Goal: Contribute content: Add original content to the website for others to see

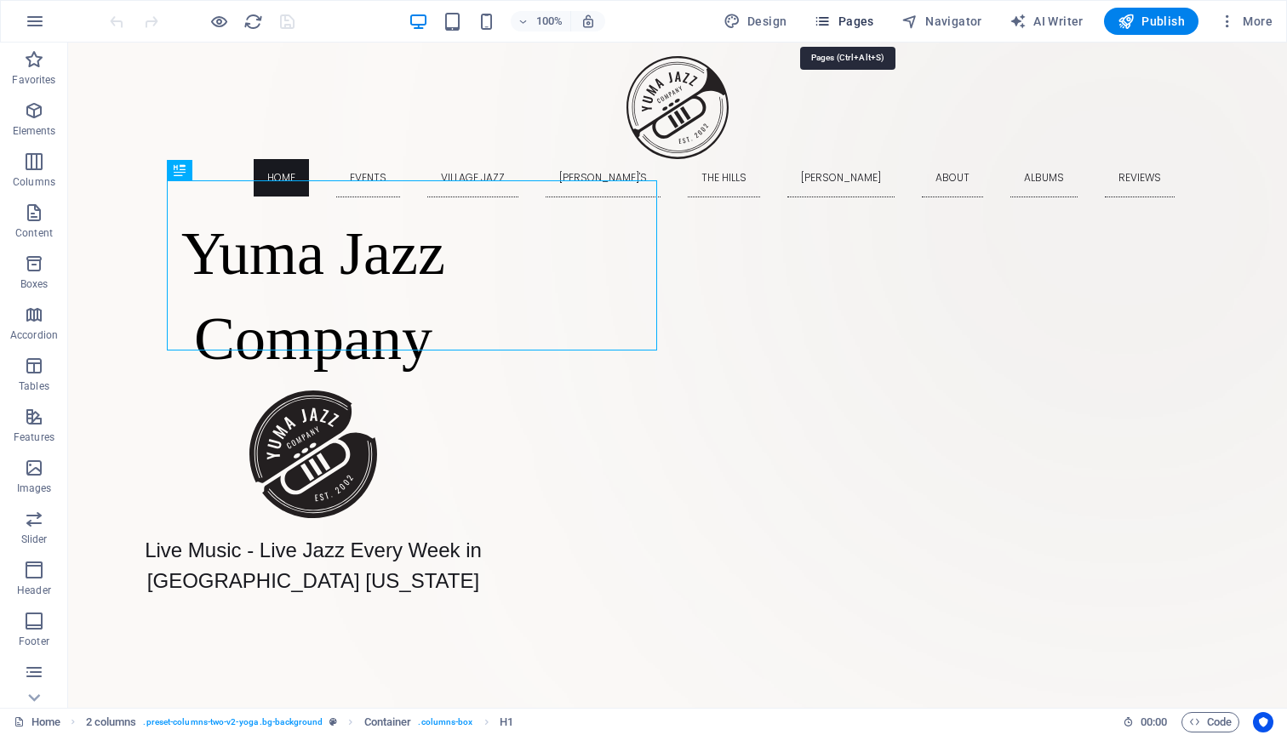
click at [852, 22] on span "Pages" at bounding box center [844, 21] width 60 height 17
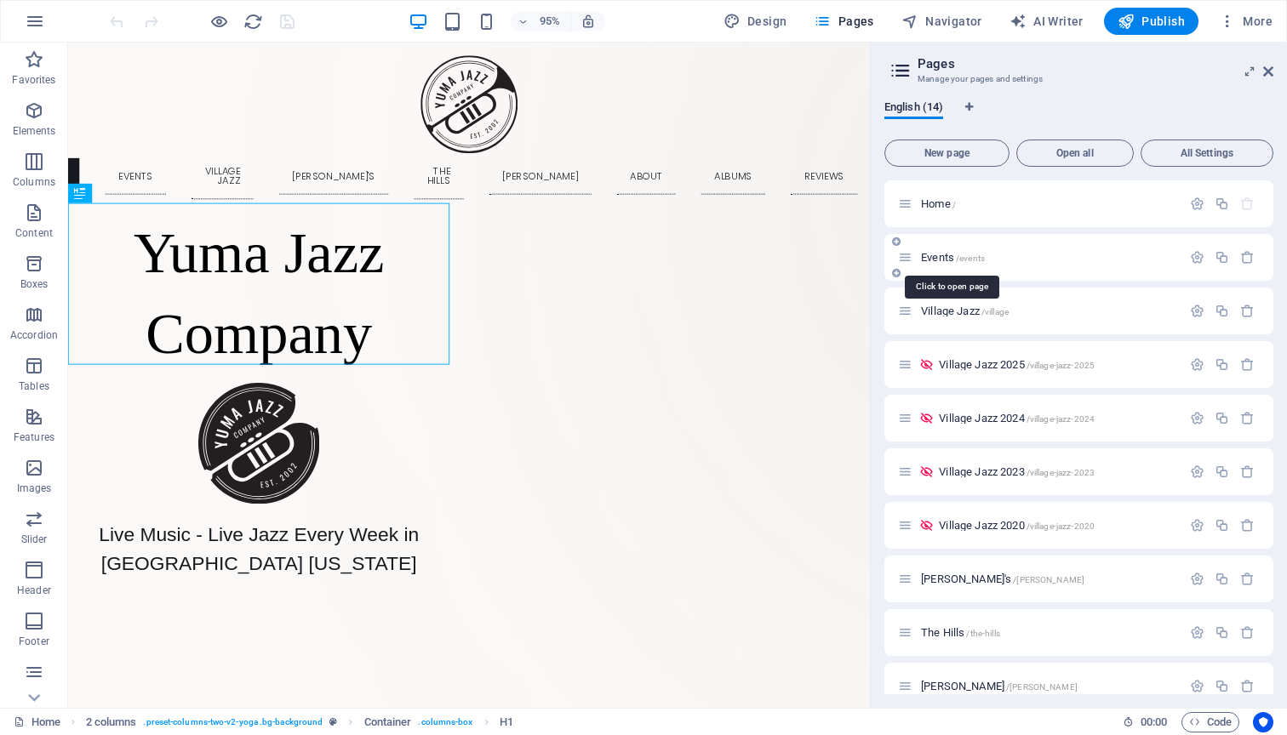
click at [947, 257] on span "Events /events" at bounding box center [953, 257] width 64 height 13
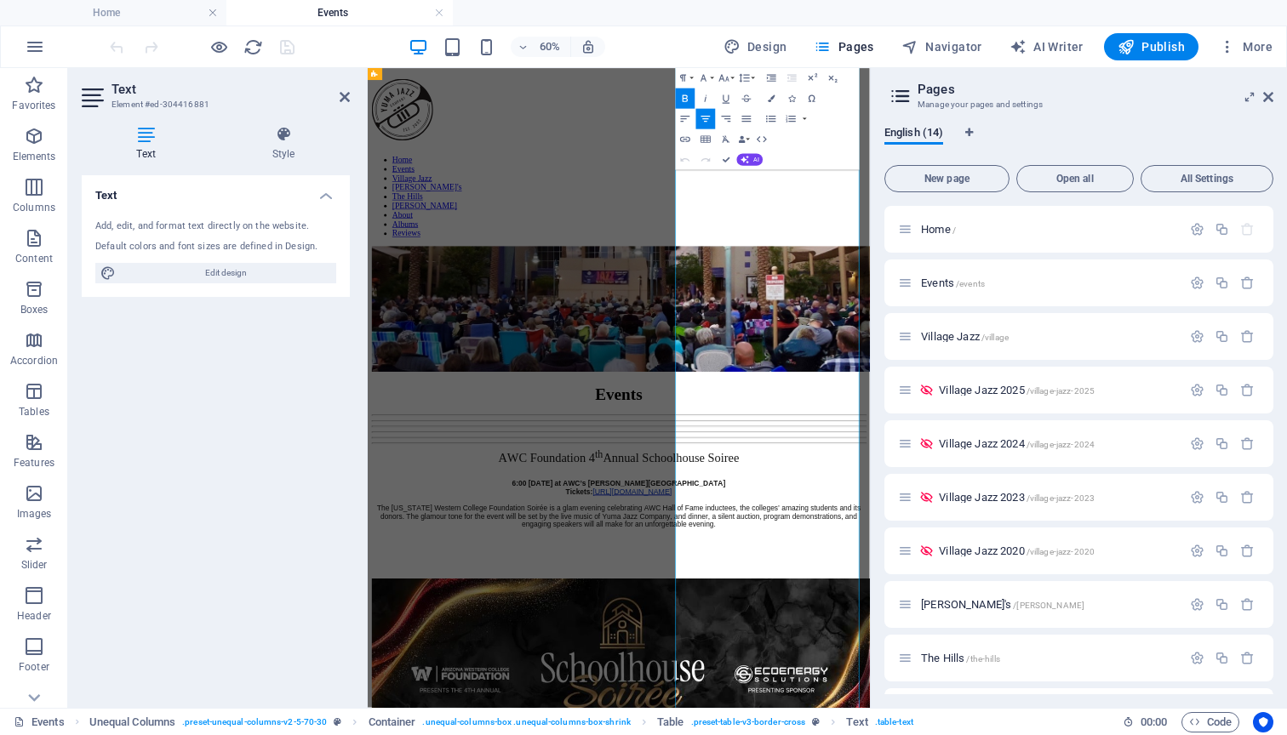
scroll to position [410, 0]
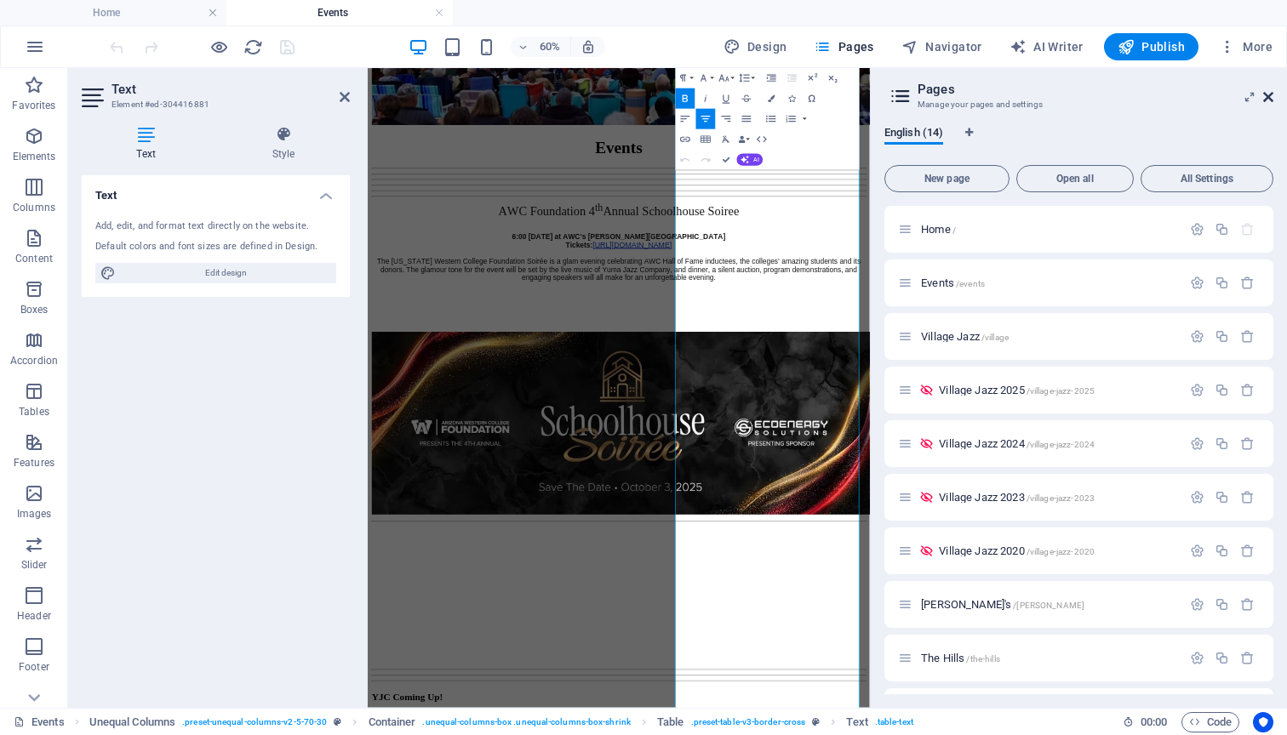
click at [1270, 93] on icon at bounding box center [1268, 97] width 10 height 14
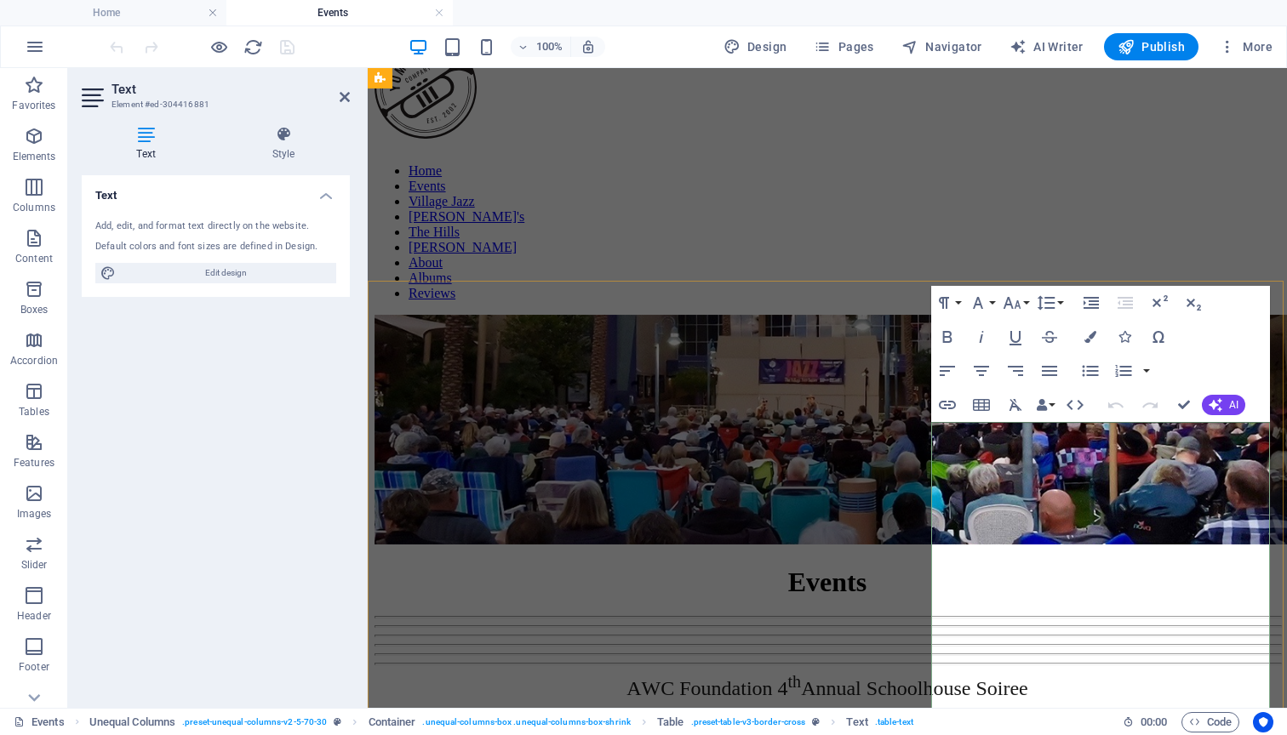
scroll to position [22, 0]
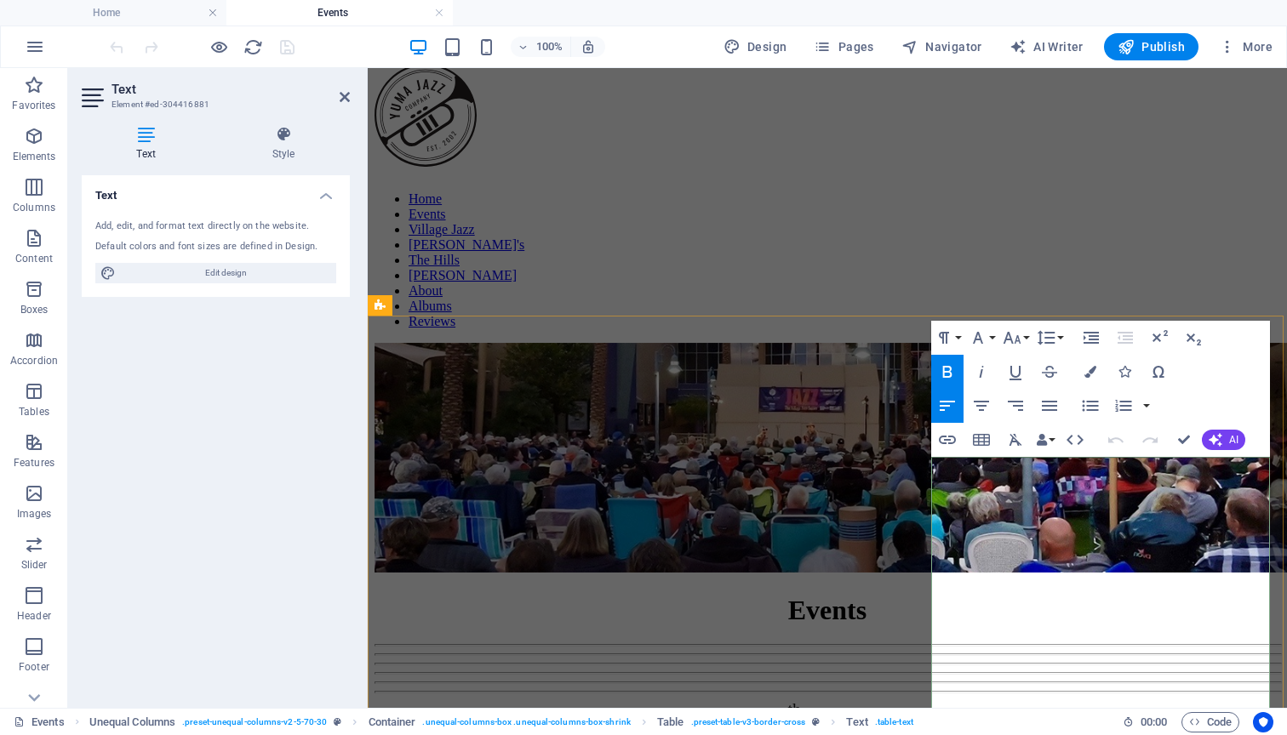
click at [1003, 464] on button "Row" at bounding box center [992, 466] width 32 height 34
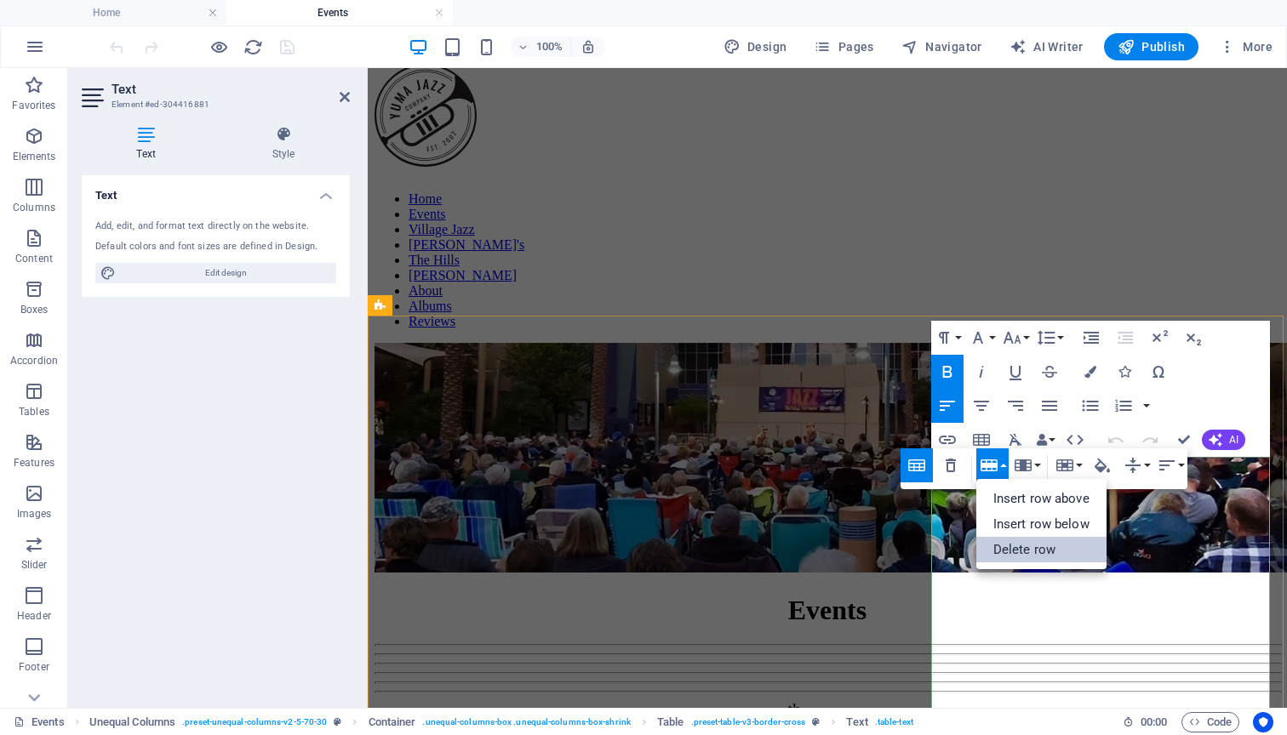
click at [1006, 546] on link "Delete row" at bounding box center [1041, 550] width 130 height 26
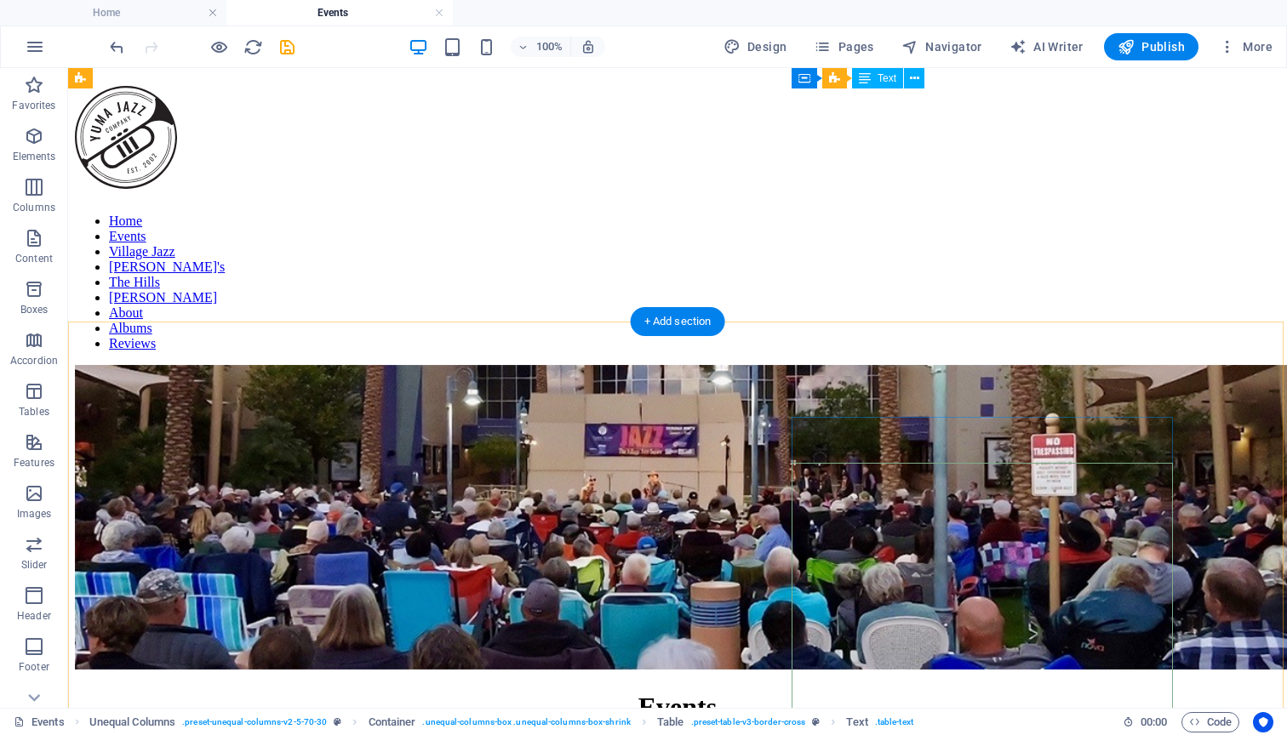
scroll to position [0, 0]
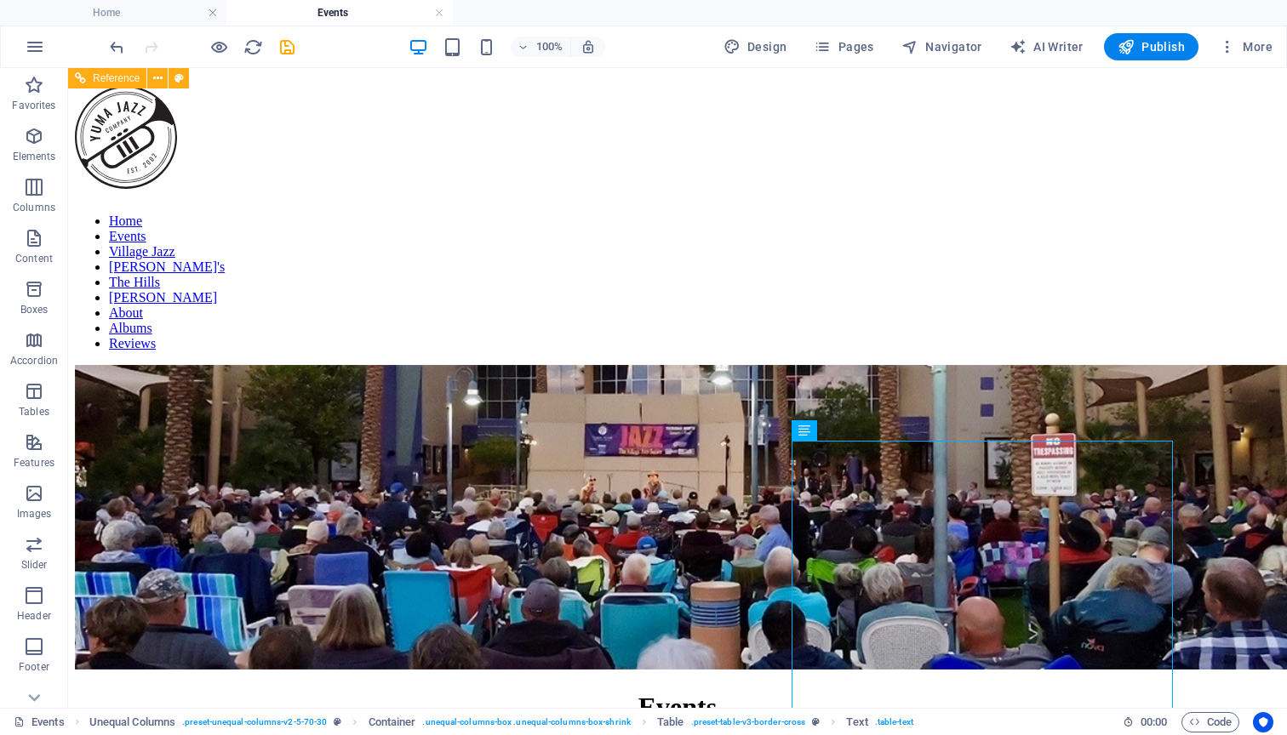
click at [873, 214] on nav "Home Events Village Jazz [PERSON_NAME]'s The Hills [PERSON_NAME] About Albums R…" at bounding box center [677, 283] width 1205 height 138
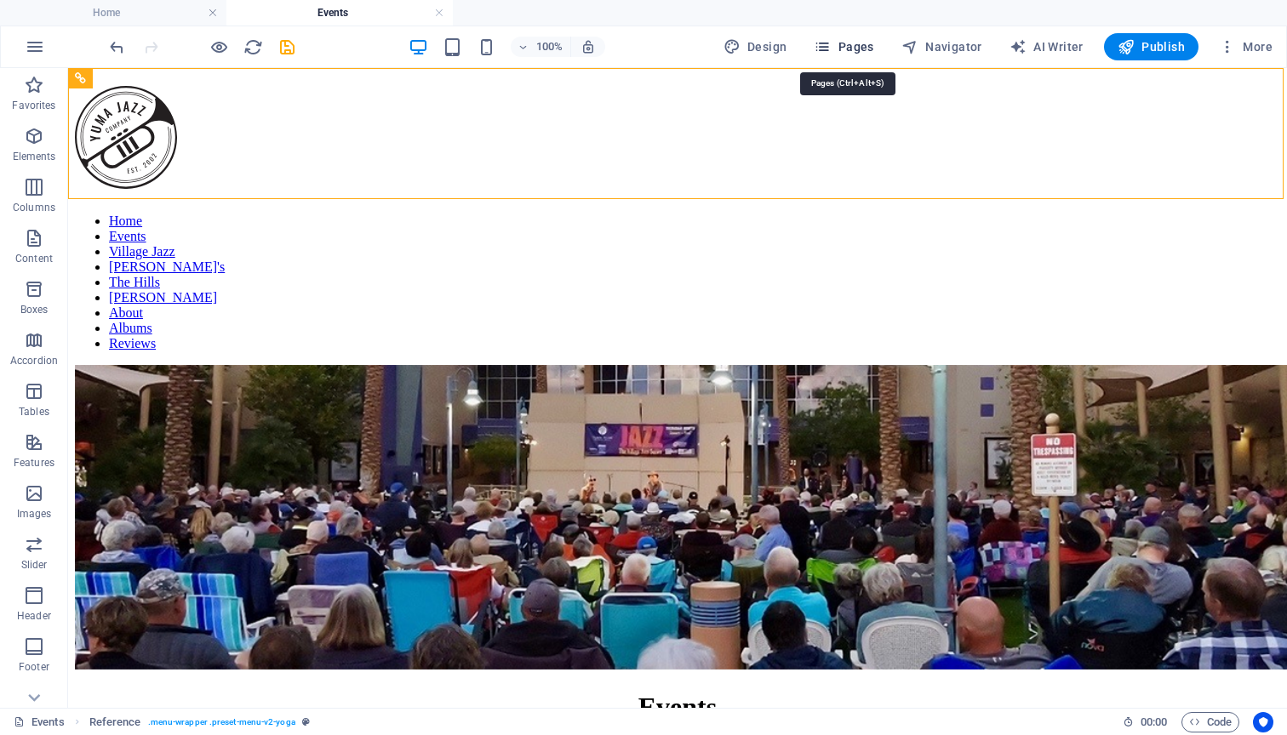
click at [851, 49] on span "Pages" at bounding box center [844, 46] width 60 height 17
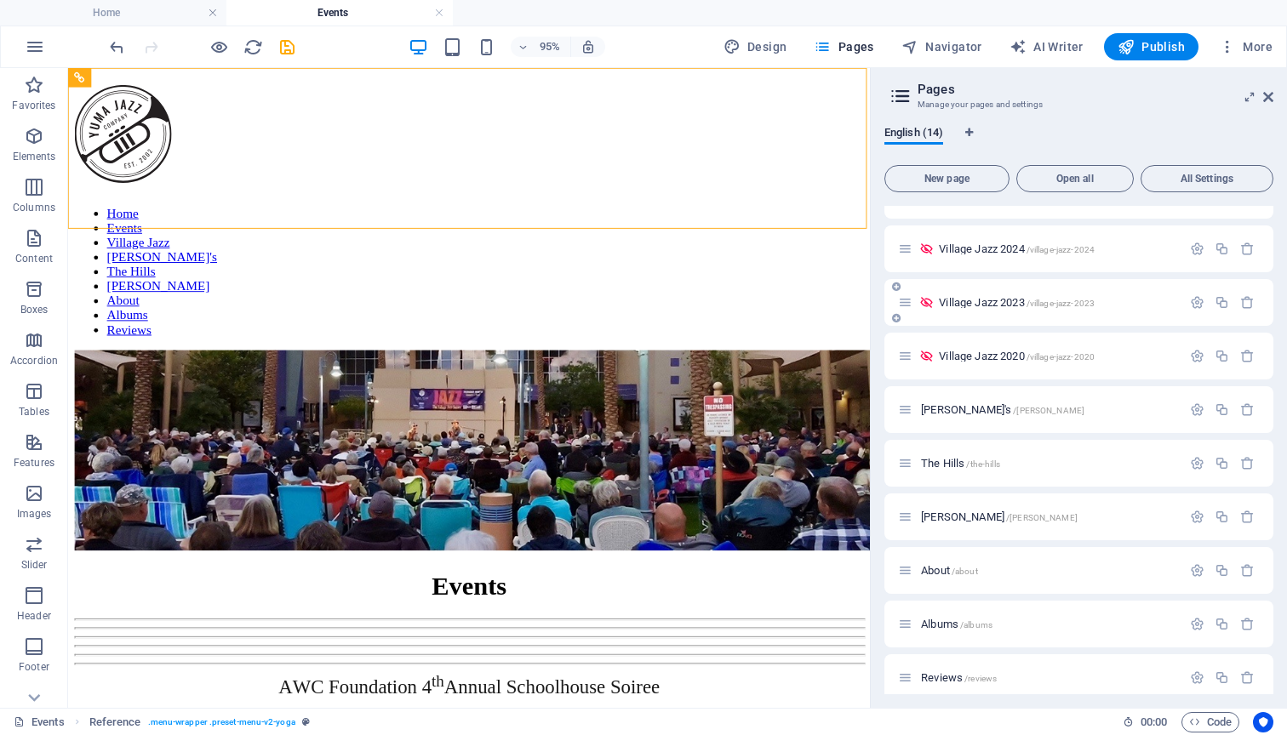
scroll to position [197, 0]
click at [938, 514] on span "[PERSON_NAME] /[PERSON_NAME]" at bounding box center [999, 514] width 157 height 13
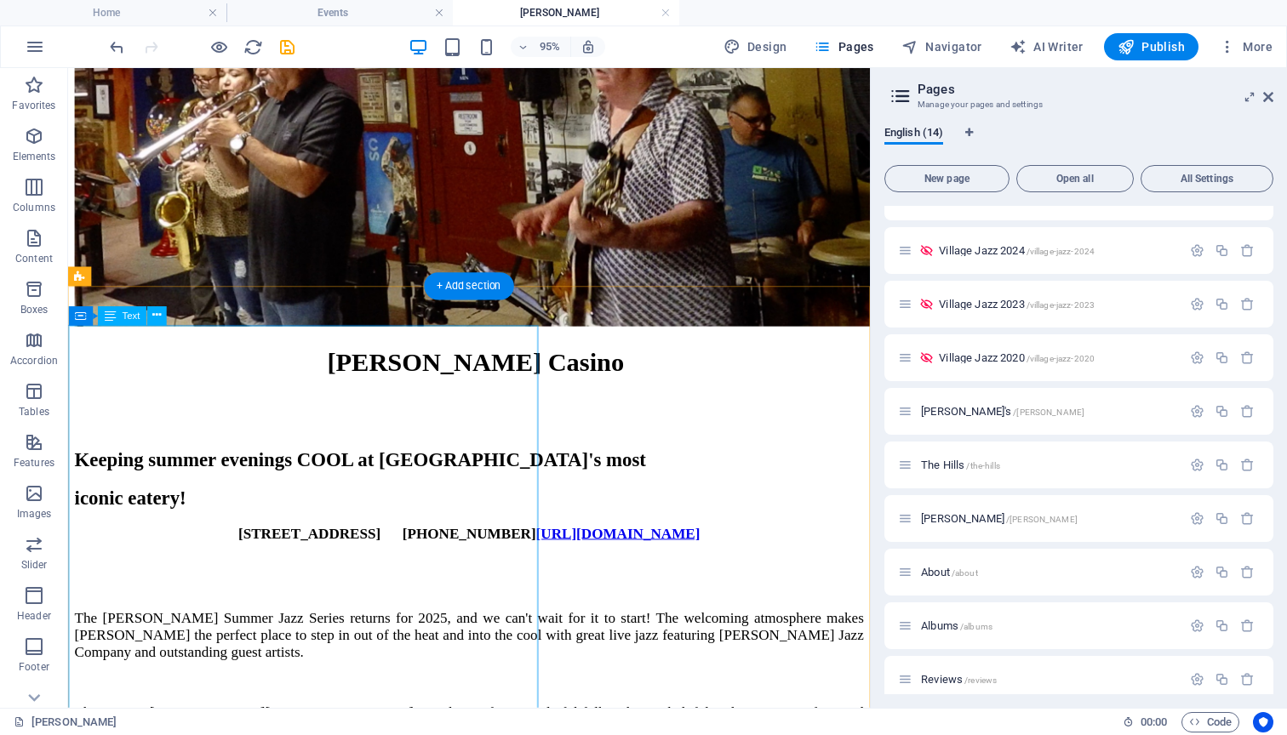
scroll to position [504, 0]
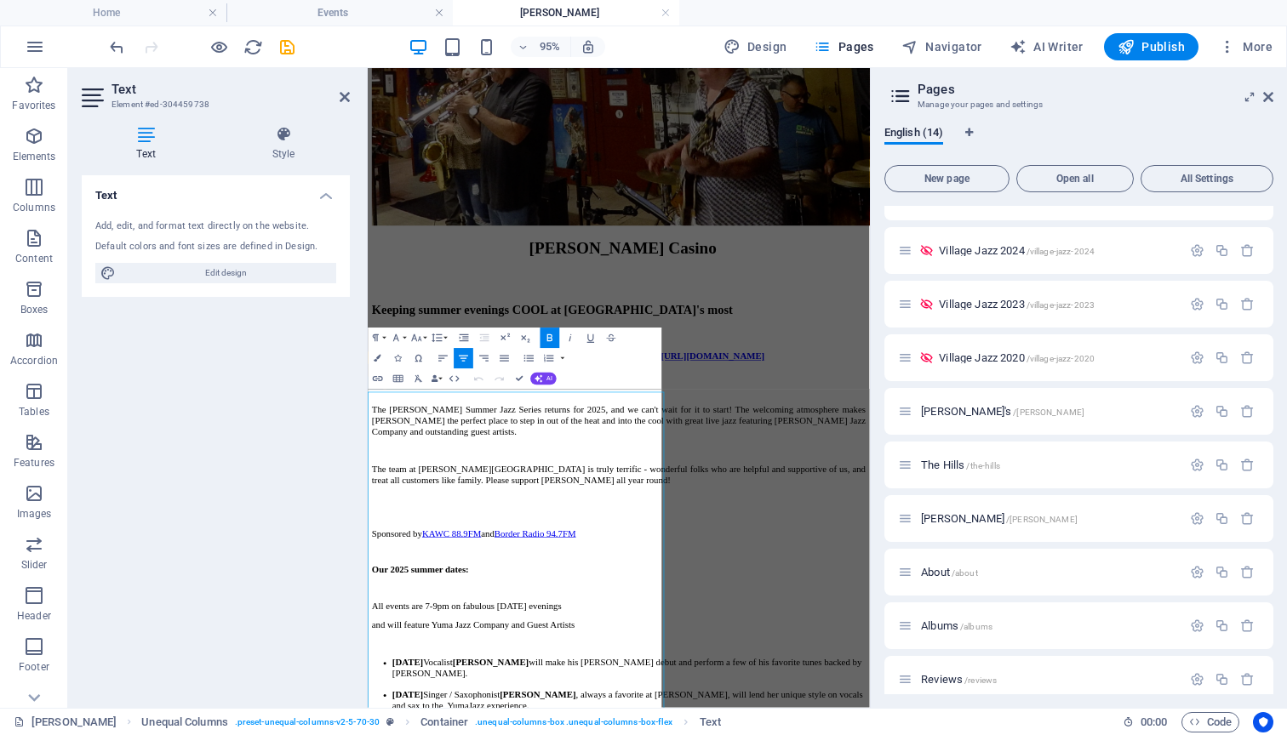
scroll to position [231, 0]
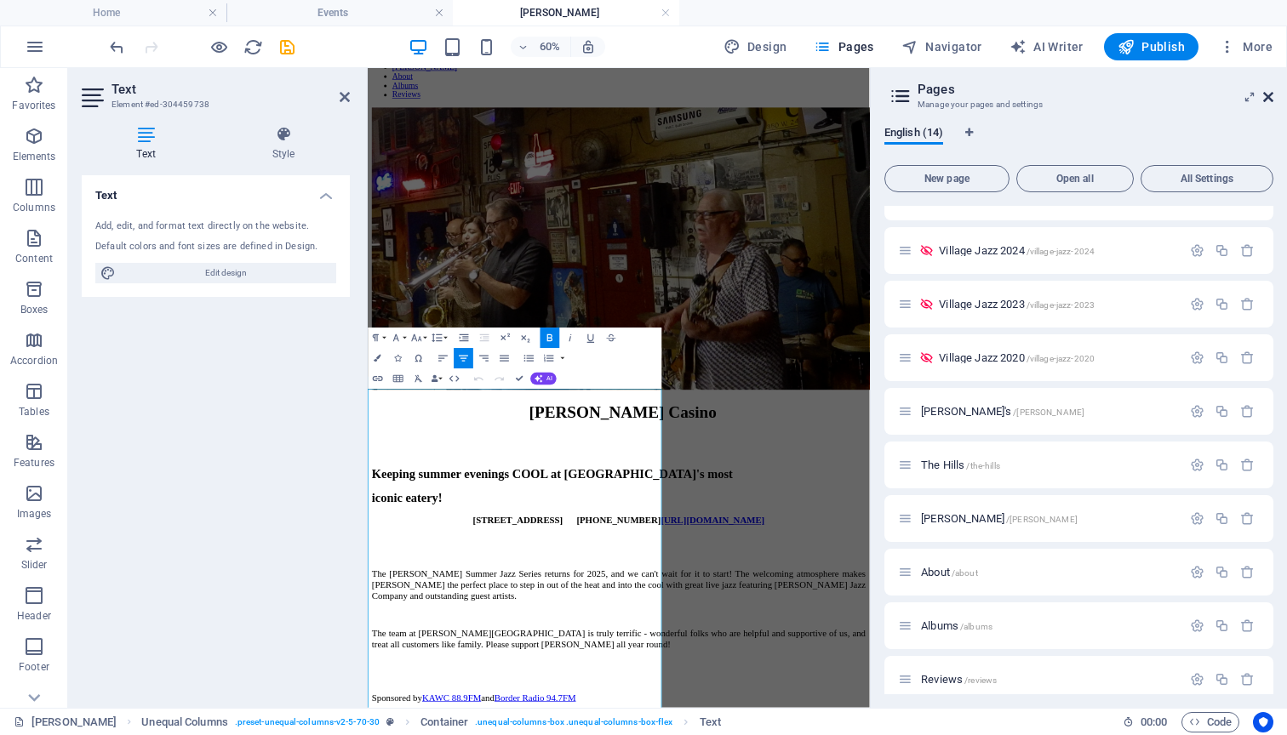
click at [1266, 94] on icon at bounding box center [1268, 97] width 10 height 14
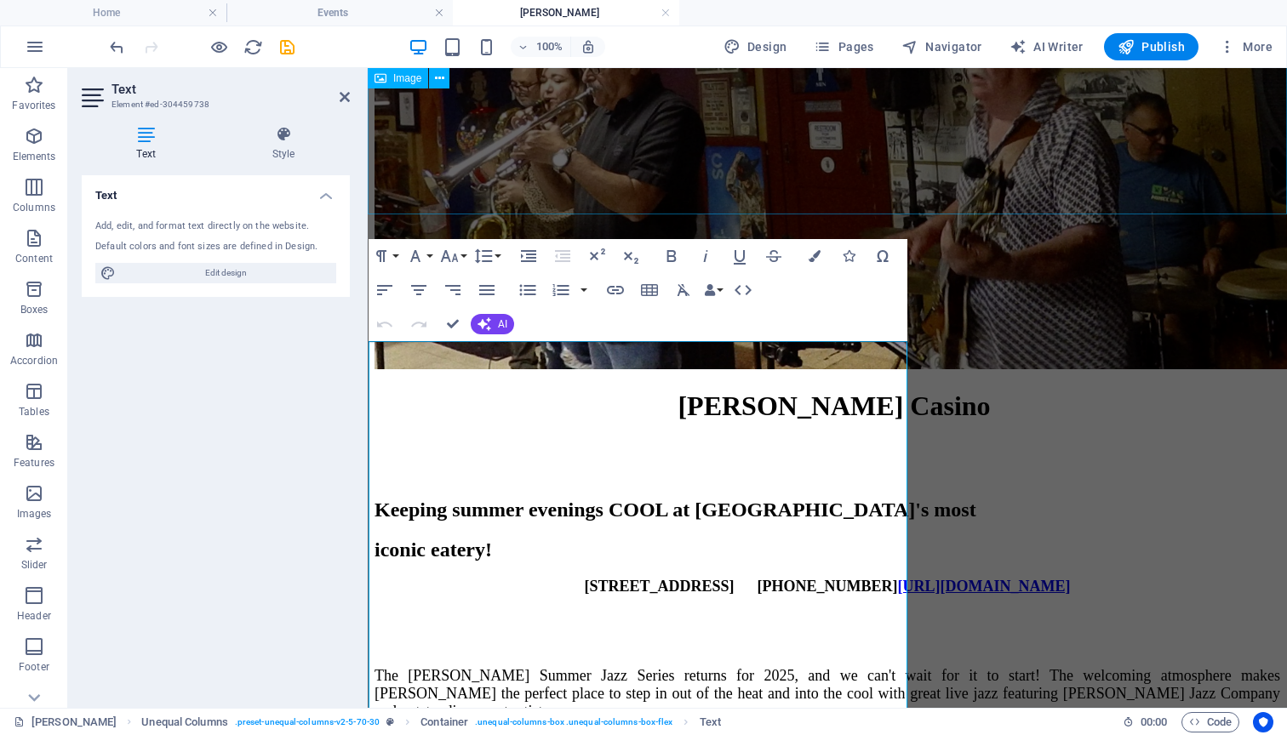
scroll to position [518, 0]
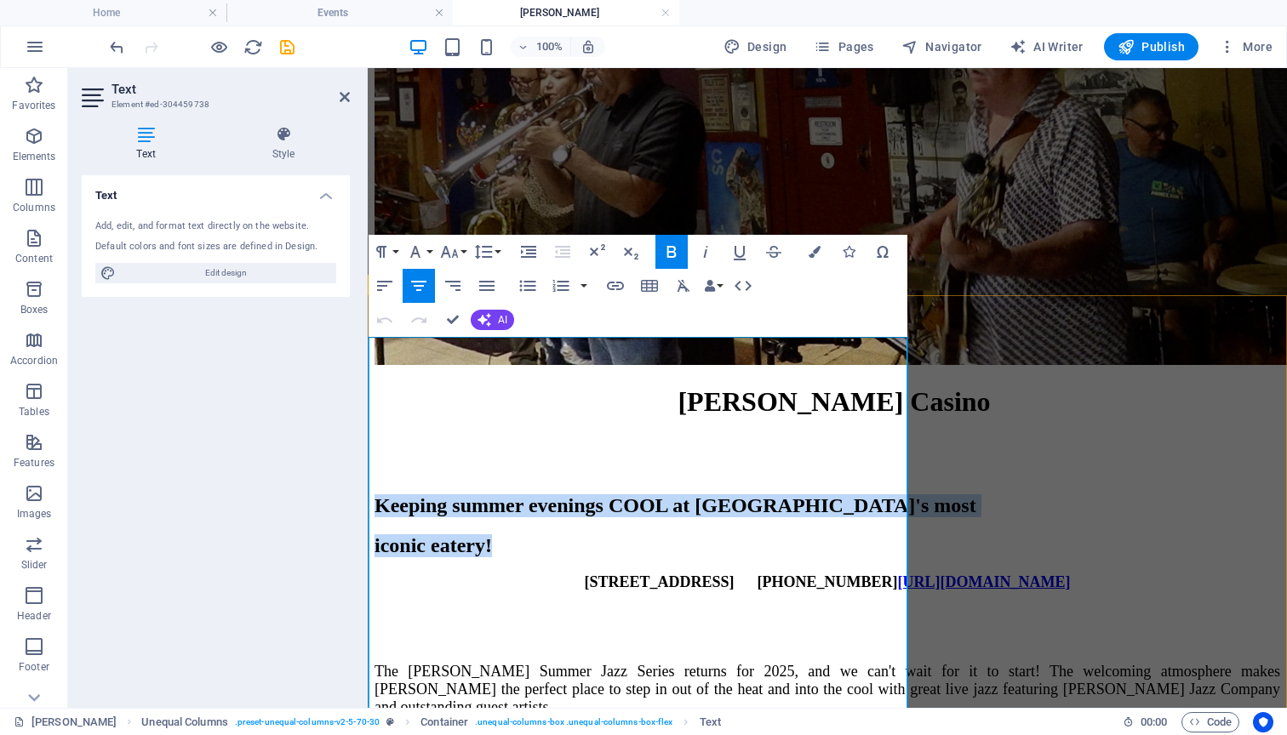
drag, startPoint x: 763, startPoint y: 495, endPoint x: 405, endPoint y: 380, distance: 375.3
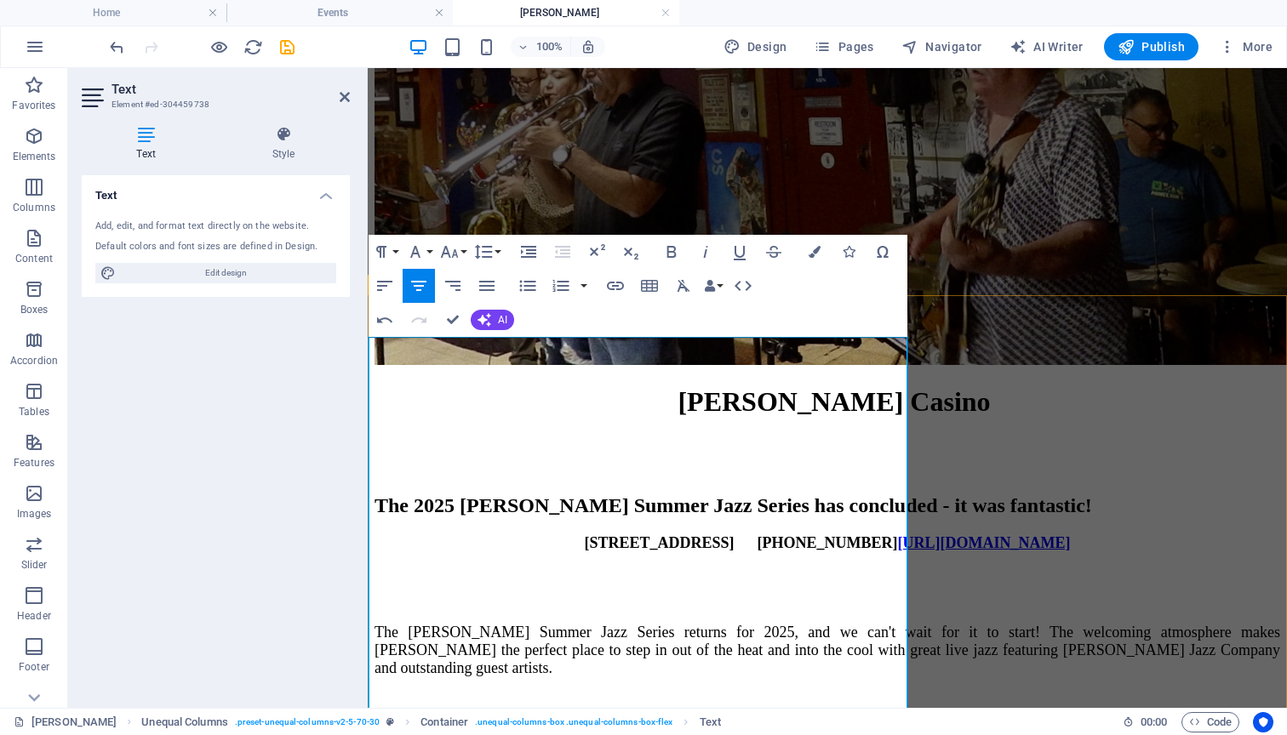
click at [781, 495] on h2 "The 2025 [PERSON_NAME] Summer Jazz Series has concluded - it was fantastic!" at bounding box center [828, 506] width 906 height 23
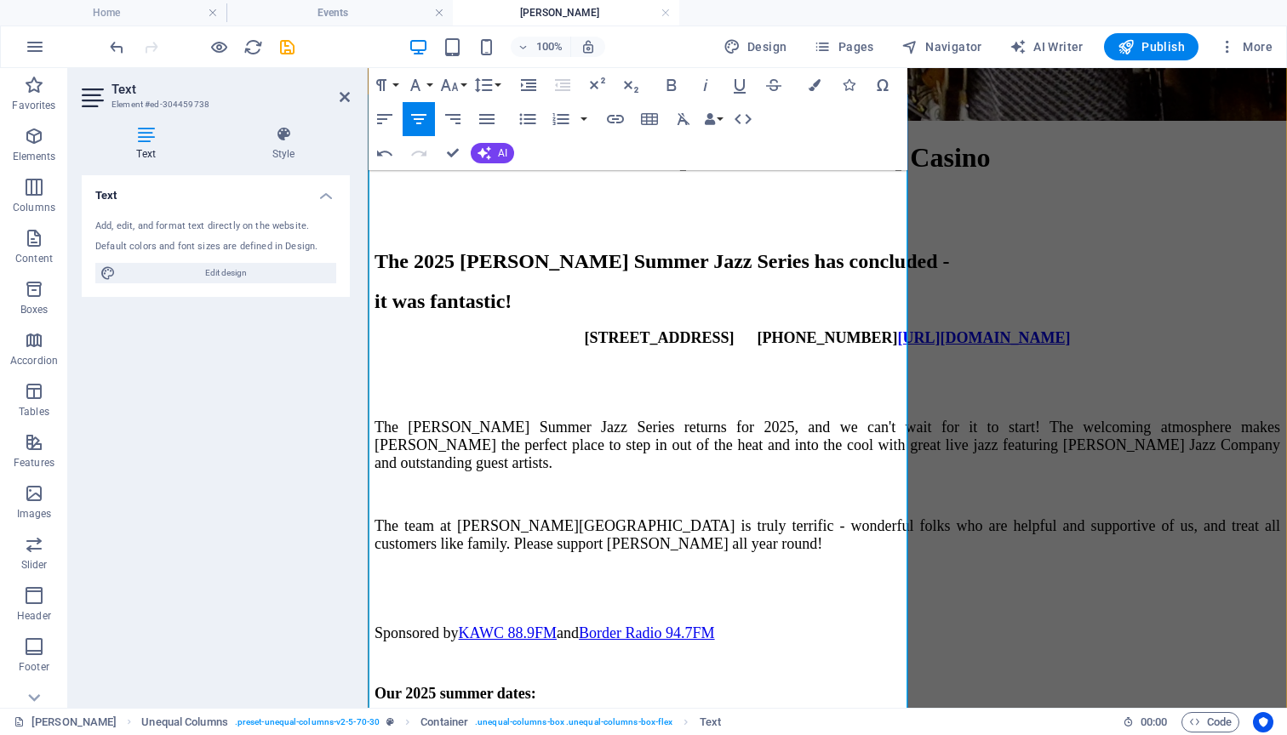
scroll to position [764, 0]
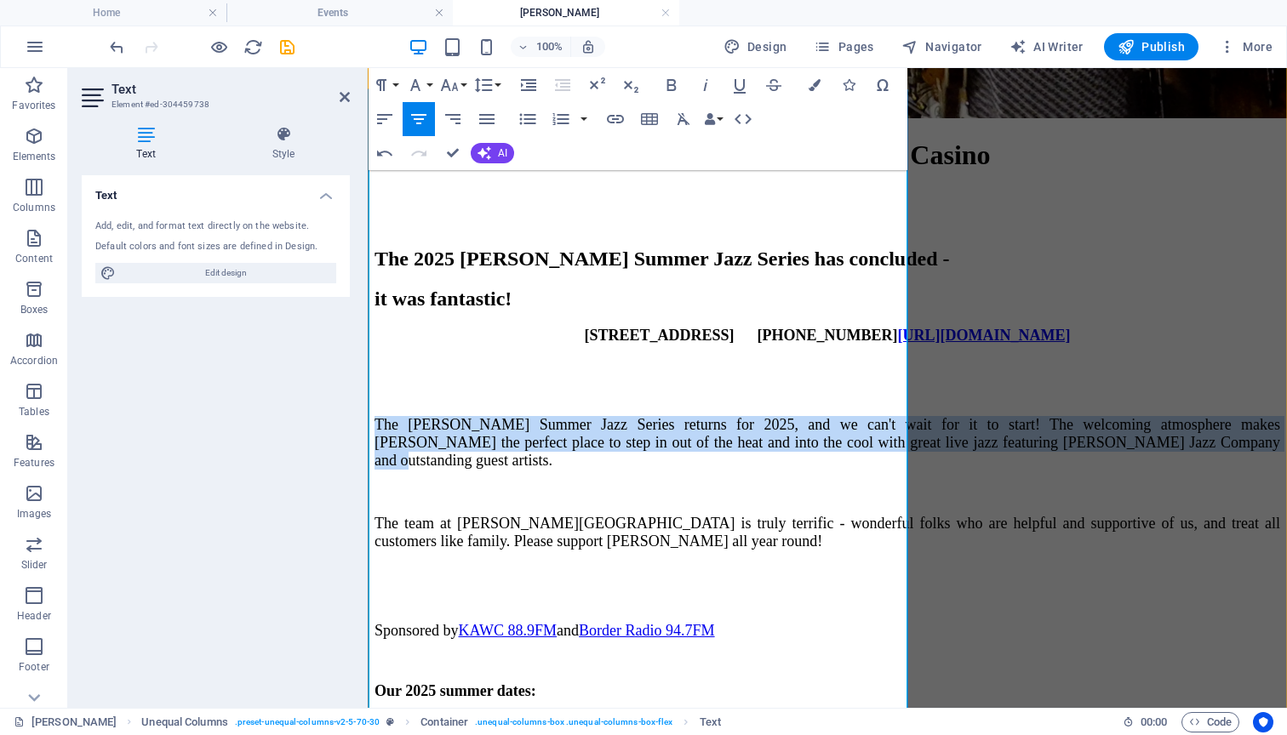
drag, startPoint x: 762, startPoint y: 418, endPoint x: 369, endPoint y: 349, distance: 398.4
click at [375, 416] on p "The [PERSON_NAME] Summer Jazz Series returns for 2025, and we can't wait for it…" at bounding box center [828, 443] width 906 height 54
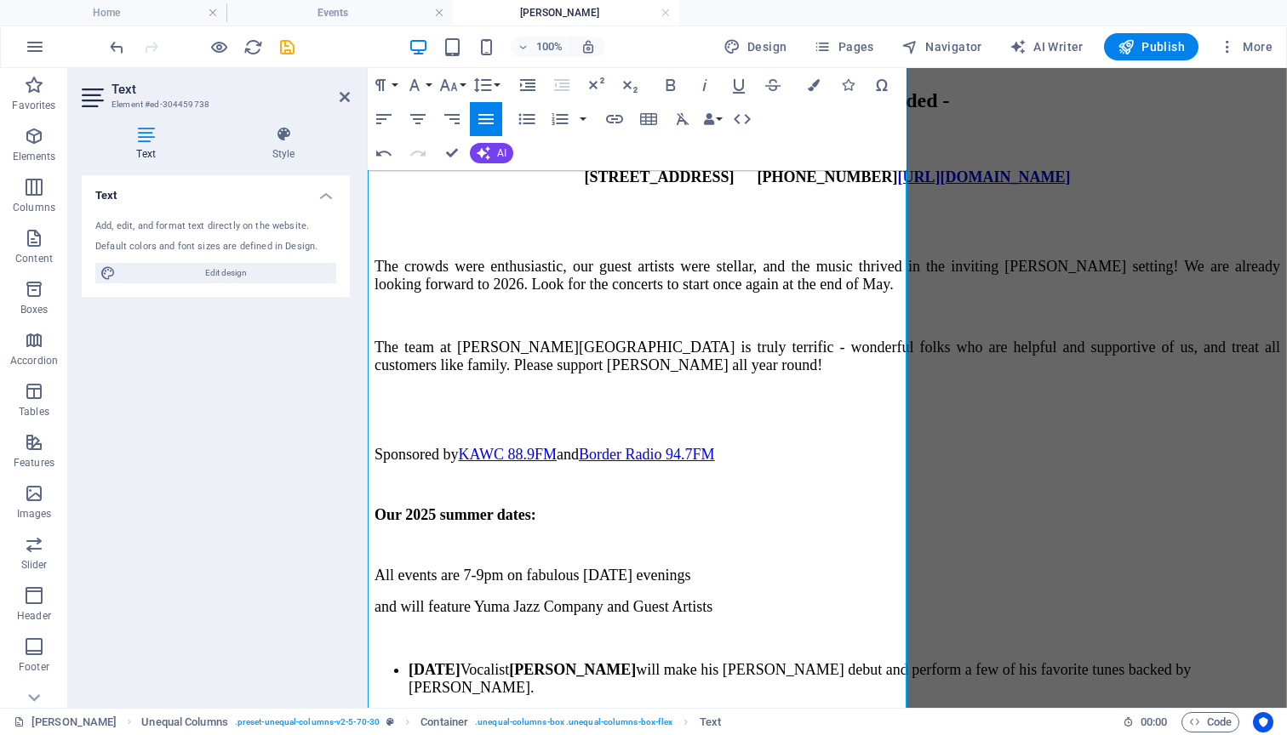
scroll to position [926, 0]
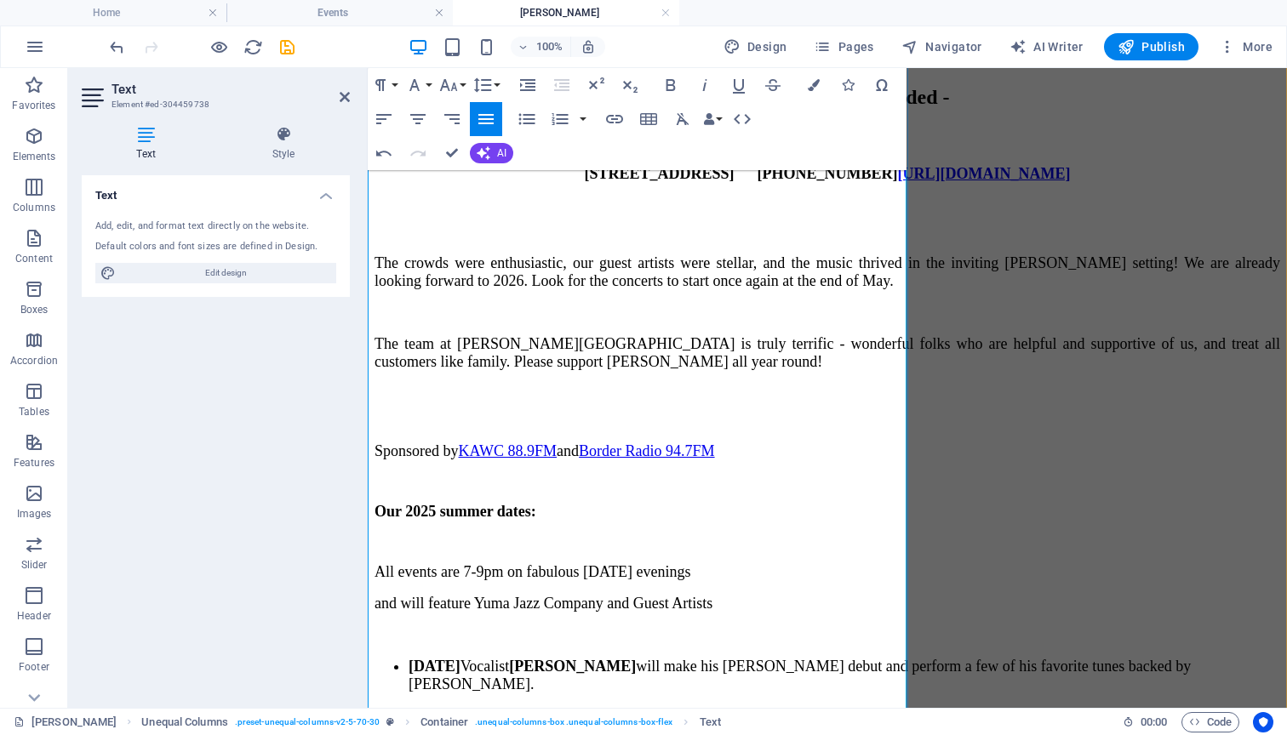
click at [531, 503] on span "Our 2025 summer dates" at bounding box center [453, 511] width 157 height 17
drag, startPoint x: 727, startPoint y: 432, endPoint x: 541, endPoint y: 428, distance: 185.6
click at [531, 503] on span "Our 2025 summer dates" at bounding box center [453, 511] width 157 height 17
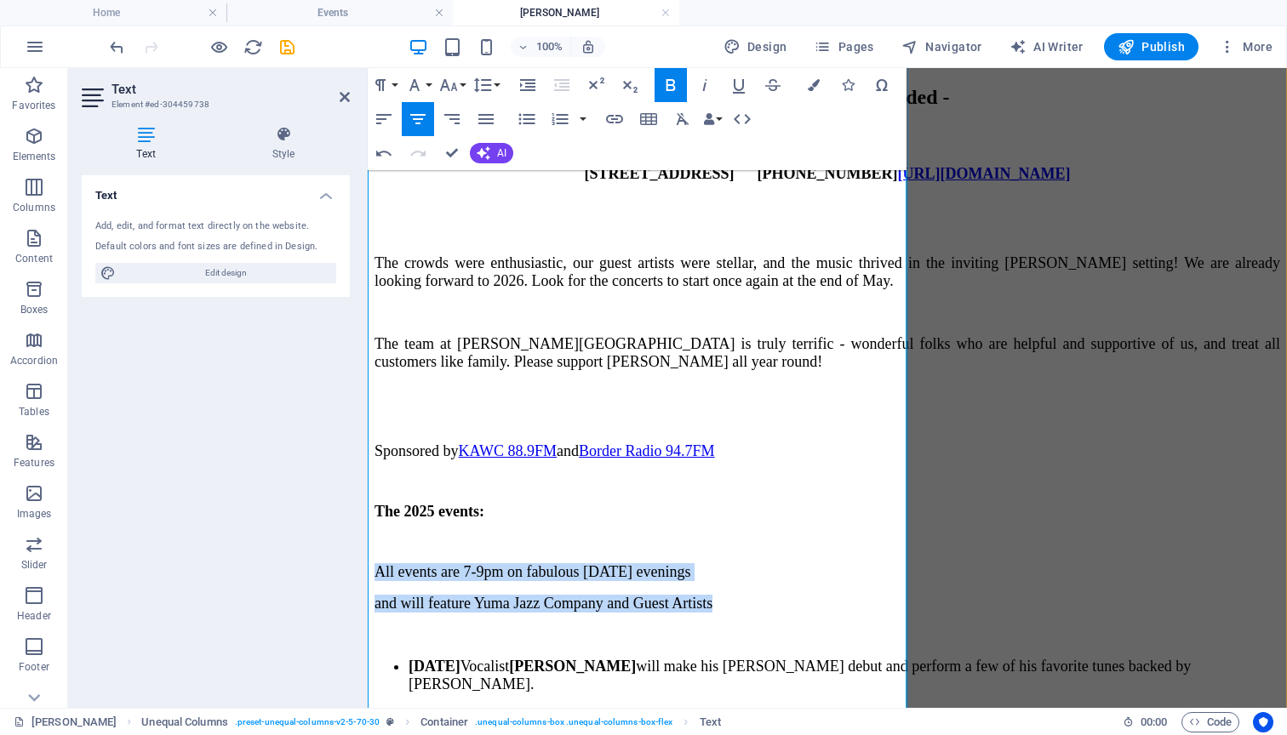
drag, startPoint x: 851, startPoint y: 498, endPoint x: 450, endPoint y: 461, distance: 402.7
click at [450, 461] on div "The 2025 [PERSON_NAME] Summer Jazz Series has concluded - it was fantastic! [ST…" at bounding box center [828, 565] width 906 height 959
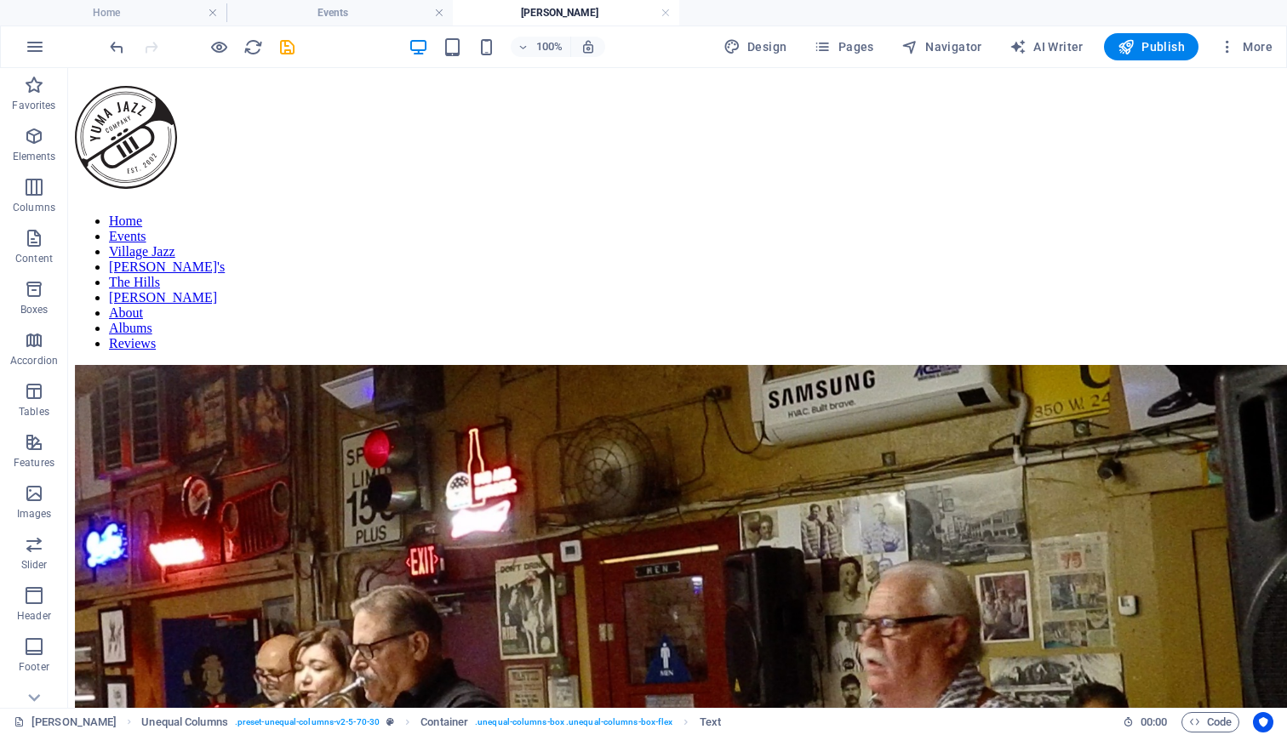
scroll to position [0, 0]
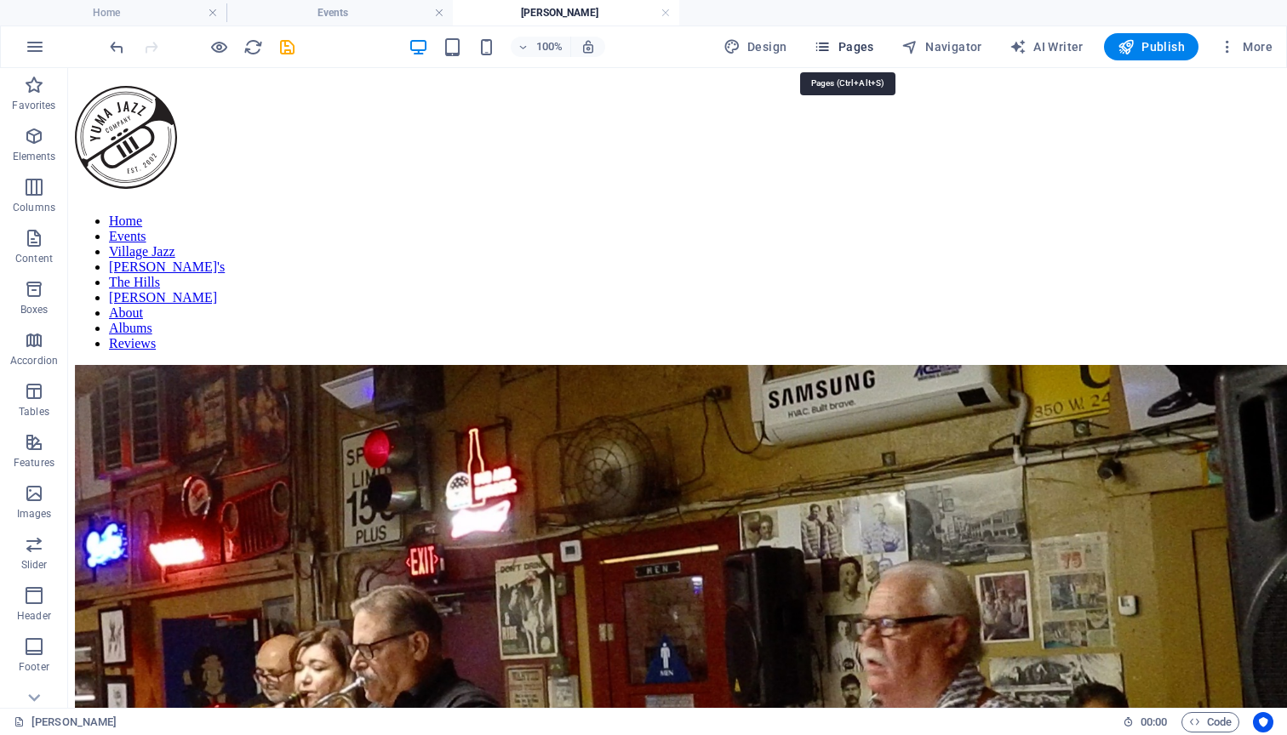
click at [855, 47] on span "Pages" at bounding box center [844, 46] width 60 height 17
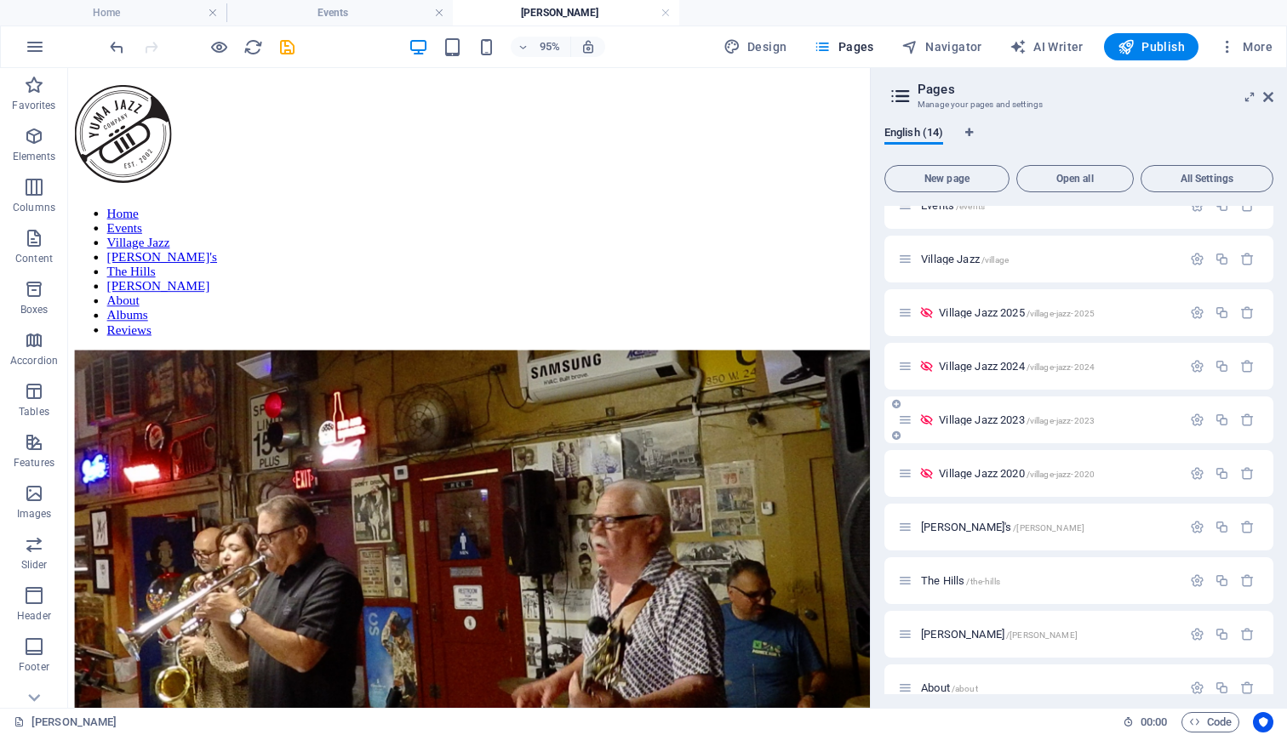
scroll to position [77, 0]
click at [942, 261] on span "Village Jazz /village" at bounding box center [965, 260] width 88 height 13
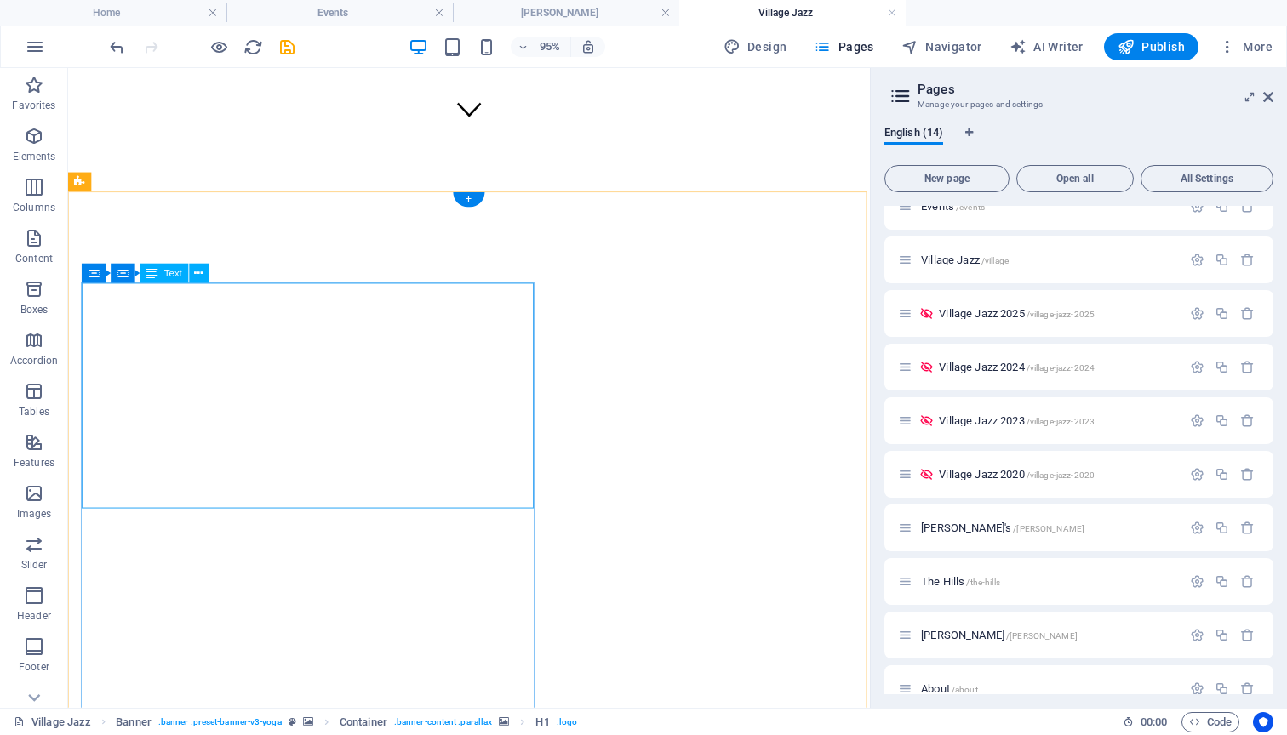
scroll to position [605, 0]
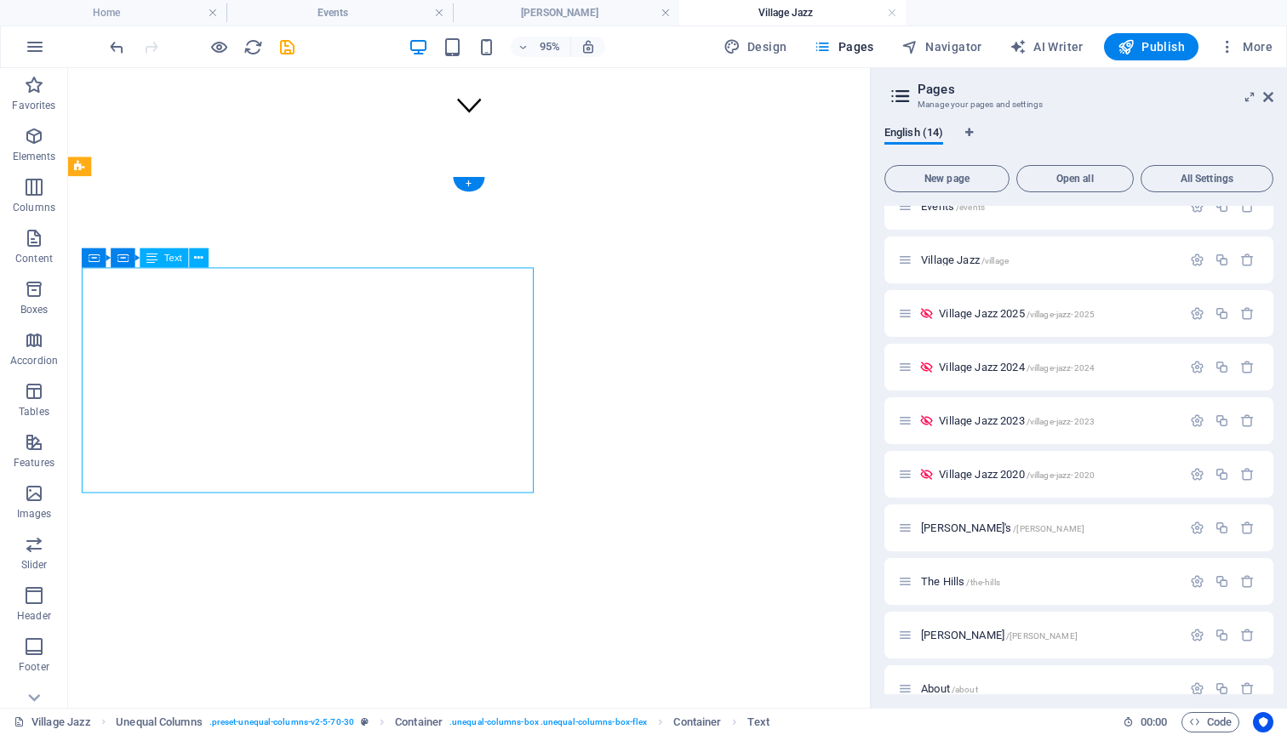
drag, startPoint x: 524, startPoint y: 476, endPoint x: 461, endPoint y: 418, distance: 85.5
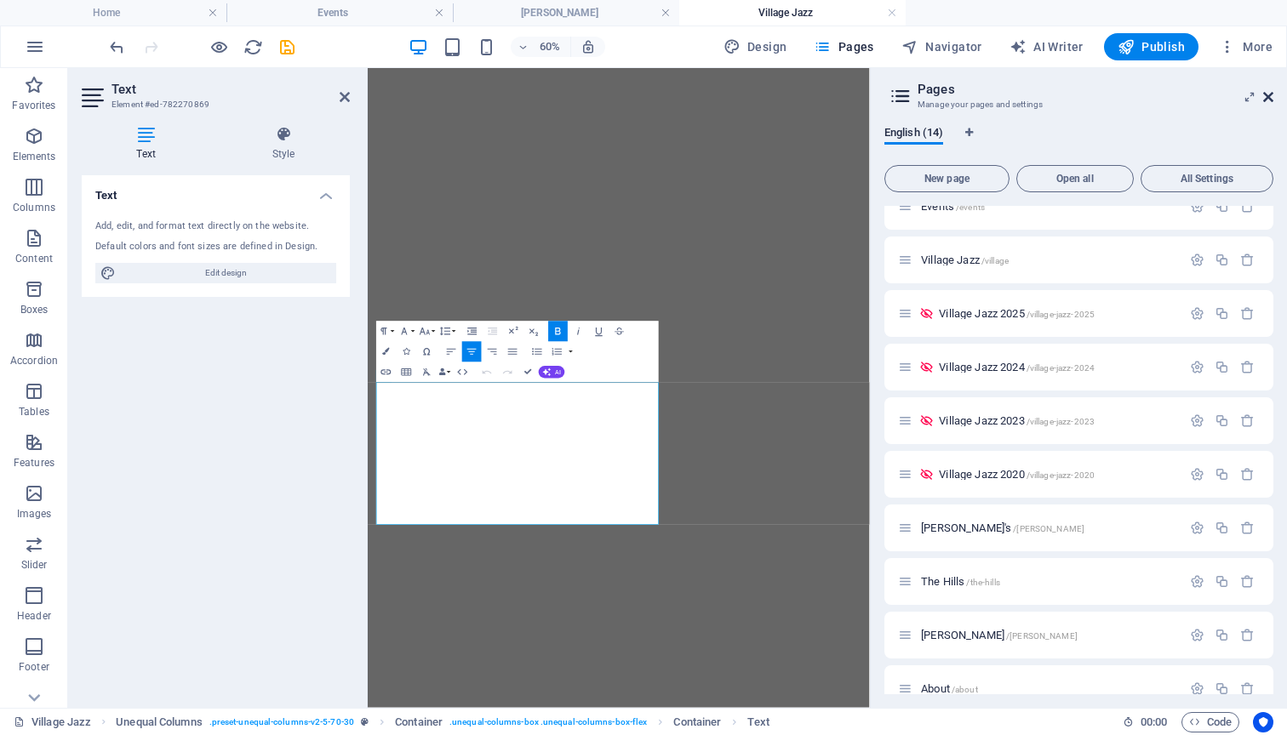
click at [1267, 94] on icon at bounding box center [1268, 97] width 10 height 14
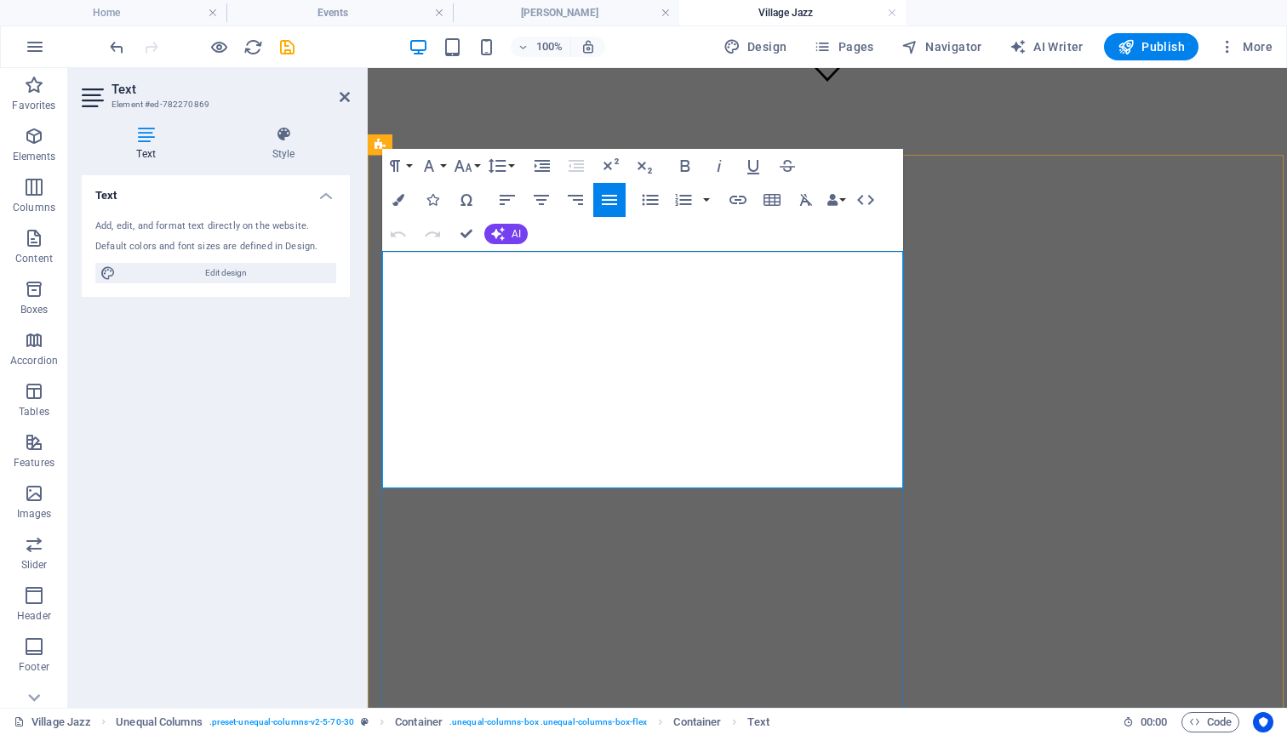
drag, startPoint x: 754, startPoint y: 459, endPoint x: 426, endPoint y: 275, distance: 376.5
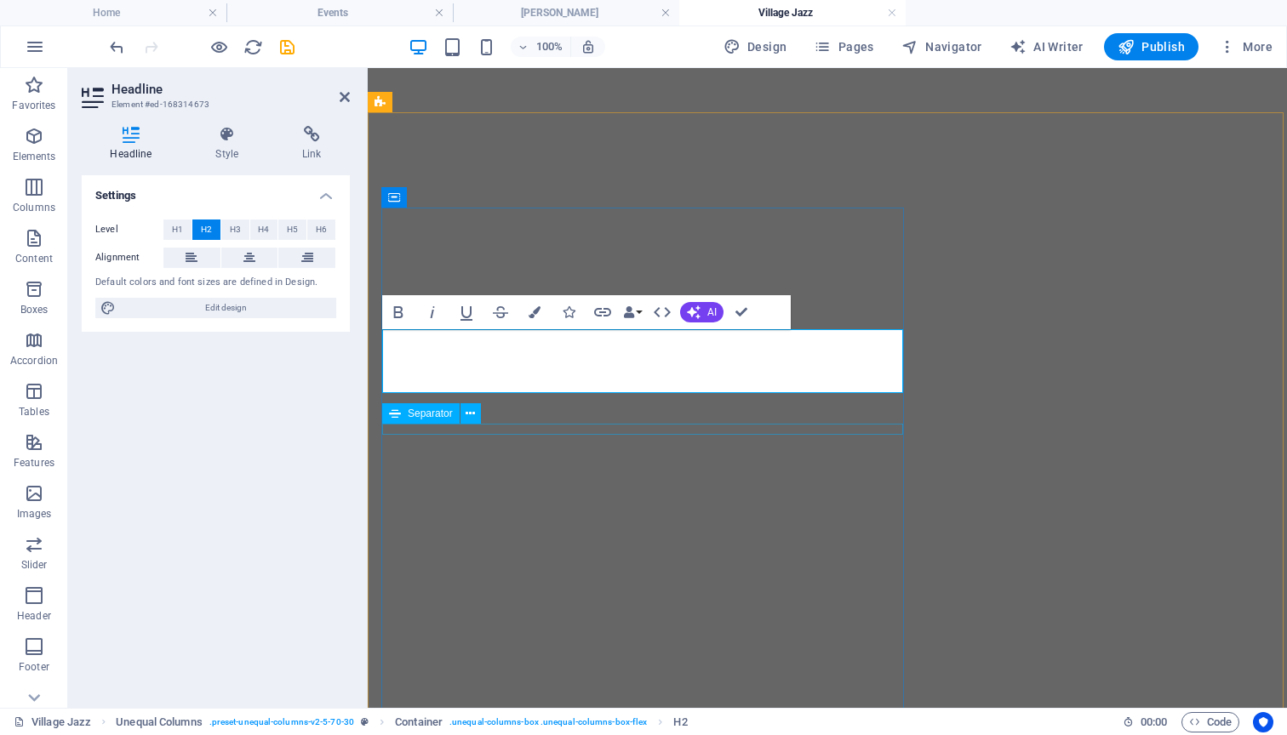
scroll to position [648, 0]
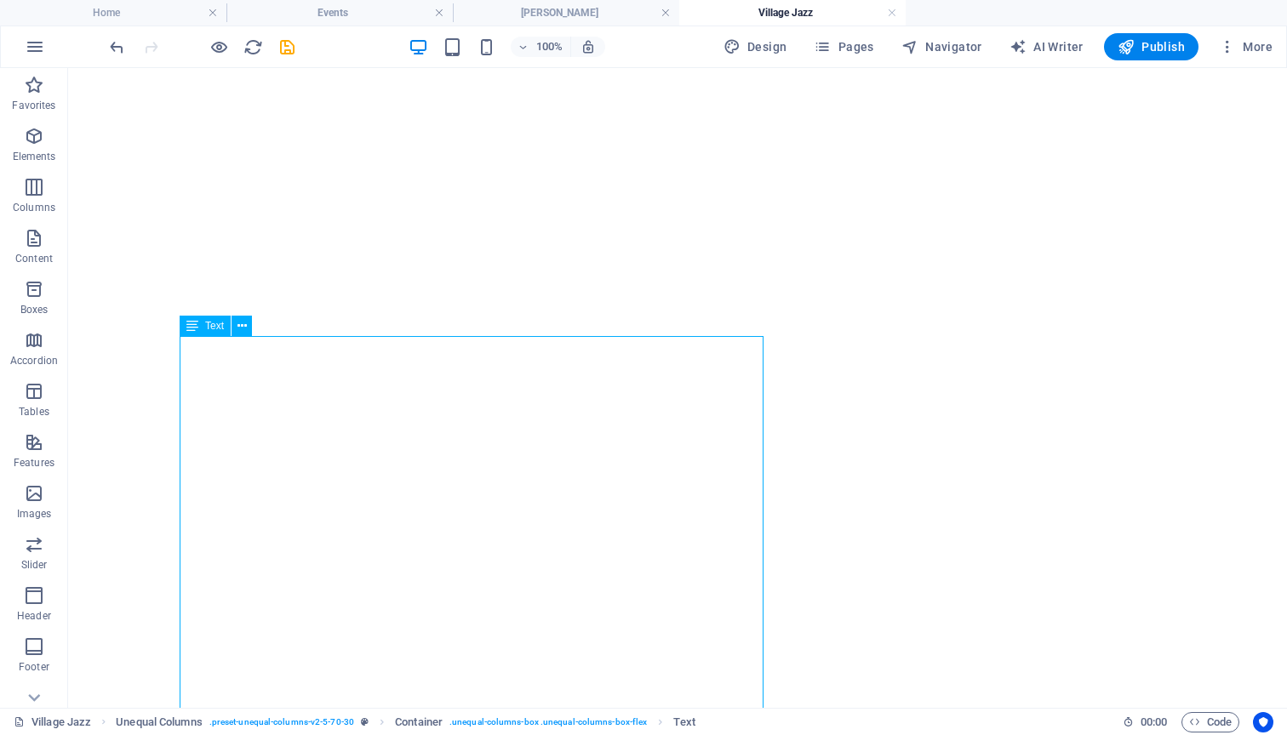
scroll to position [678, 0]
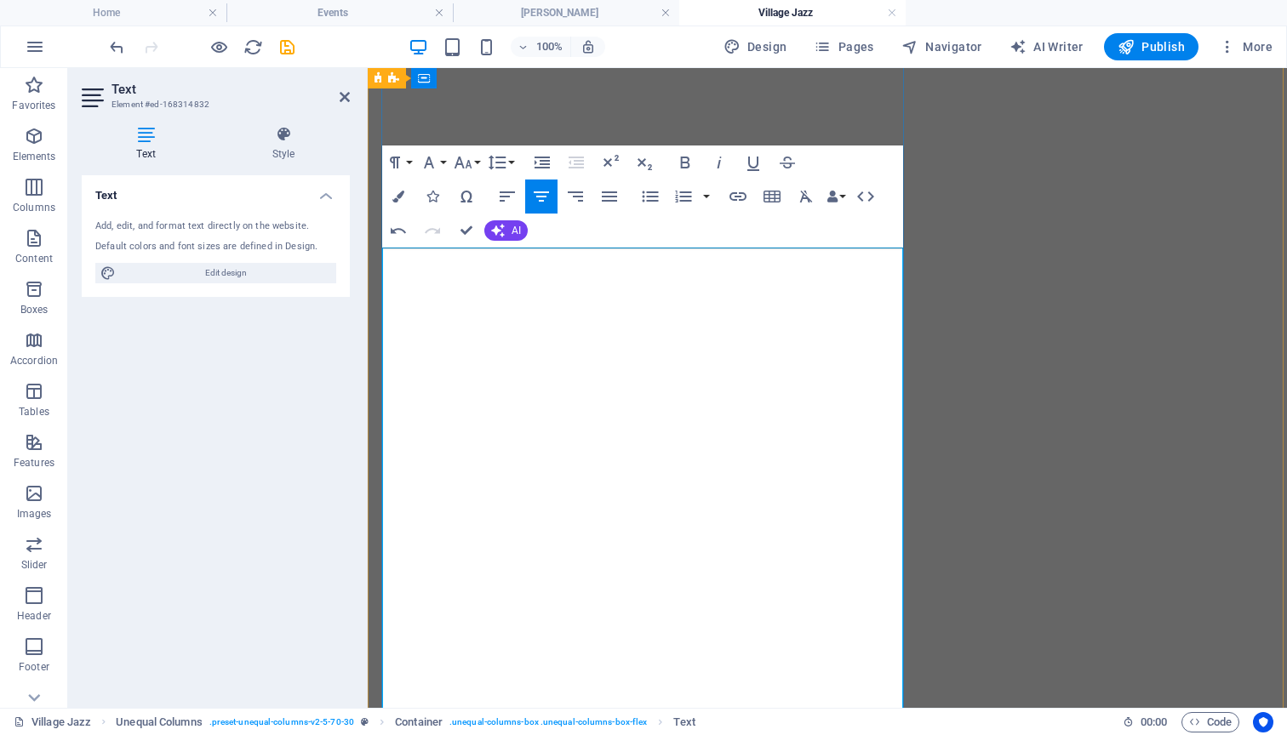
scroll to position [796, 0]
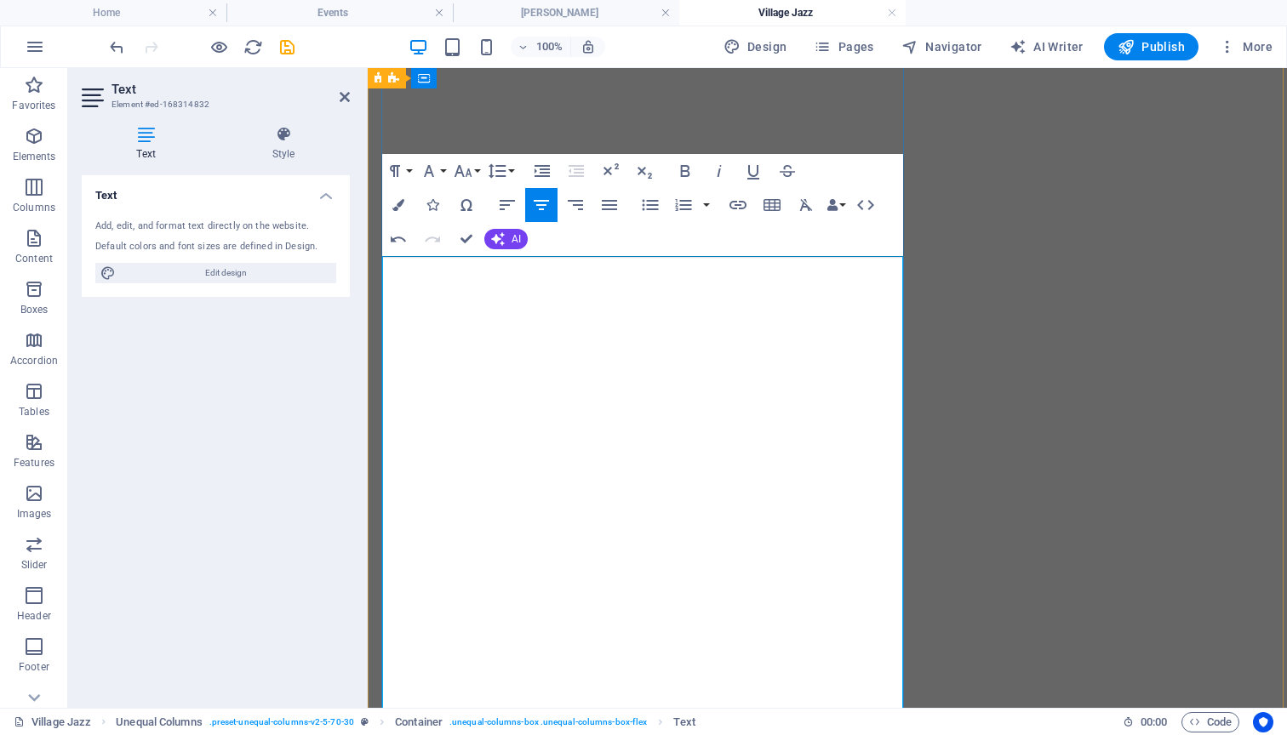
drag, startPoint x: 831, startPoint y: 354, endPoint x: 453, endPoint y: 324, distance: 379.1
drag, startPoint x: 747, startPoint y: 371, endPoint x: 519, endPoint y: 389, distance: 228.8
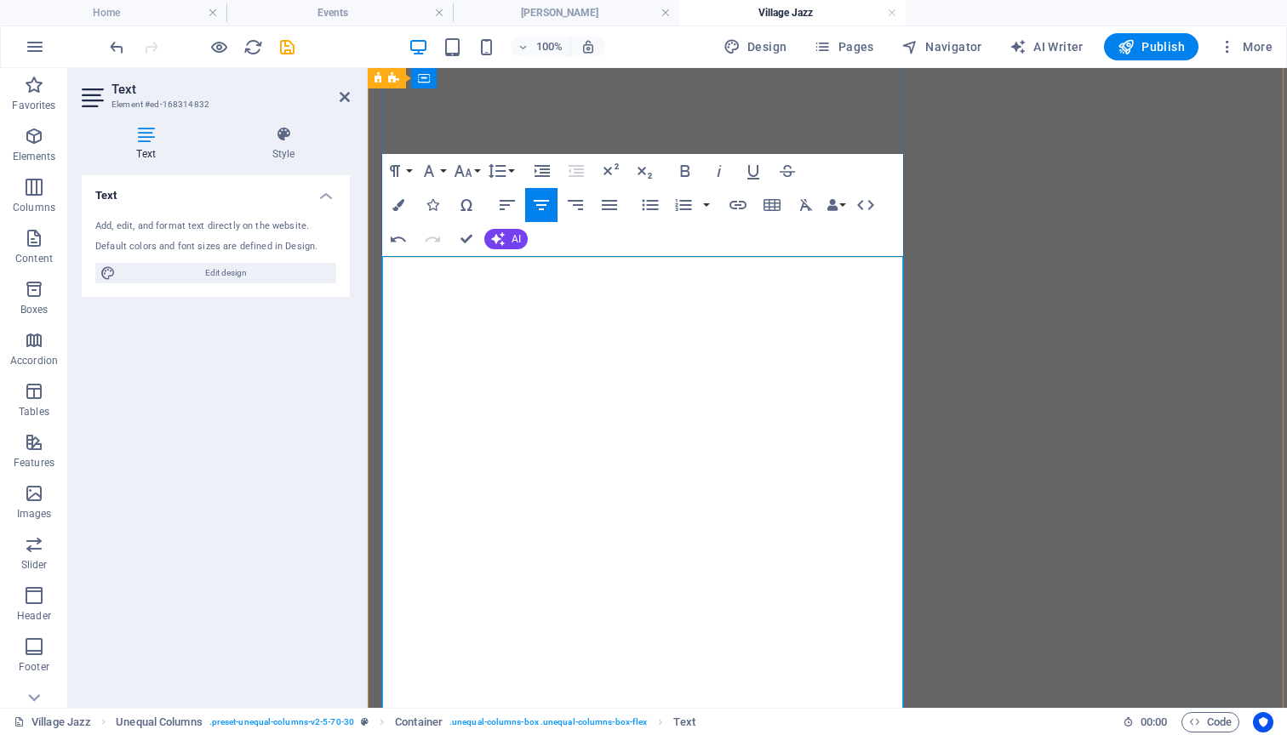
drag, startPoint x: 733, startPoint y: 318, endPoint x: 729, endPoint y: 362, distance: 43.6
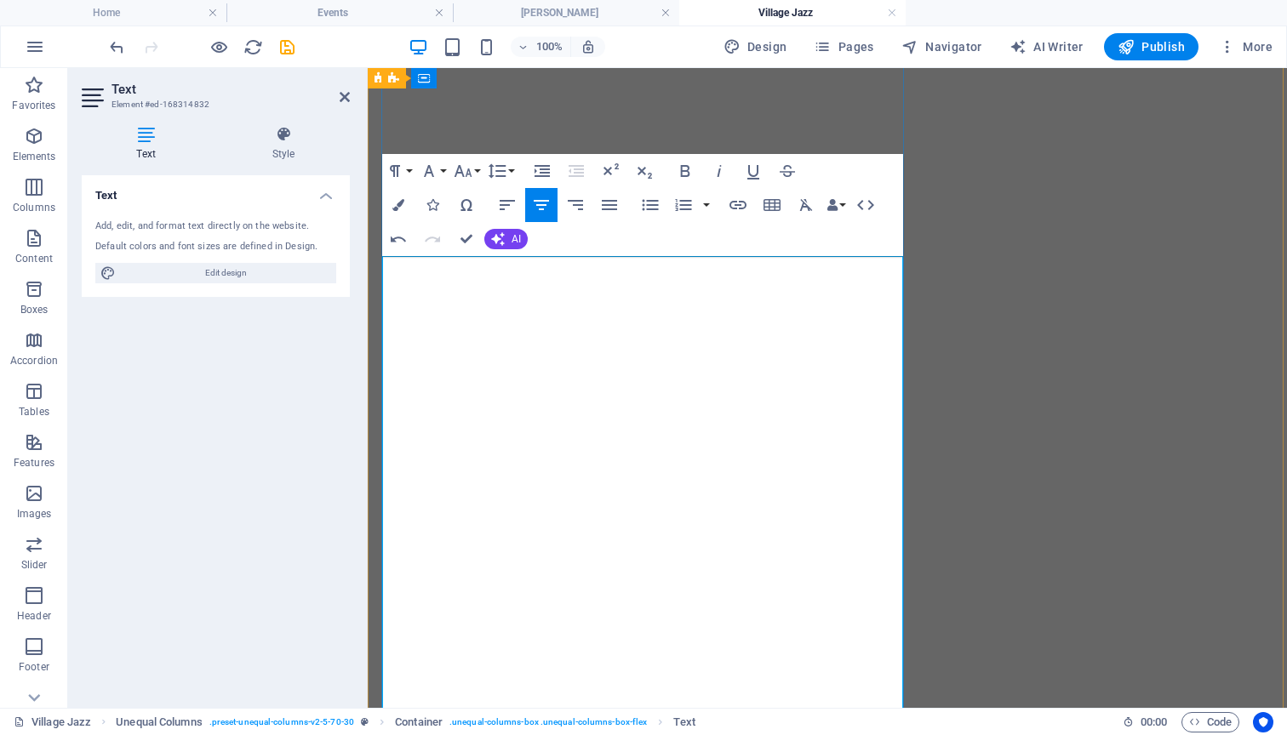
drag, startPoint x: 860, startPoint y: 335, endPoint x: 830, endPoint y: 335, distance: 29.8
drag, startPoint x: 818, startPoint y: 354, endPoint x: 767, endPoint y: 352, distance: 51.1
drag, startPoint x: 844, startPoint y: 335, endPoint x: 466, endPoint y: 359, distance: 378.7
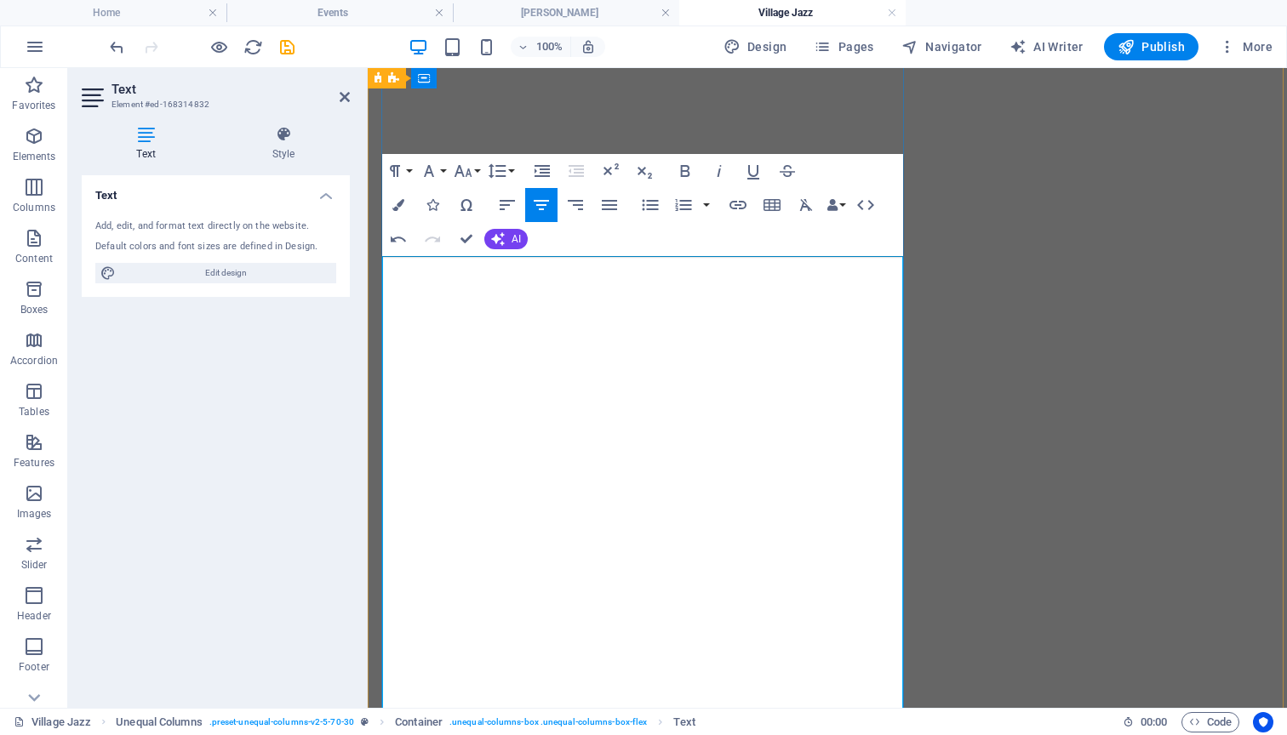
drag, startPoint x: 886, startPoint y: 352, endPoint x: 869, endPoint y: 354, distance: 17.1
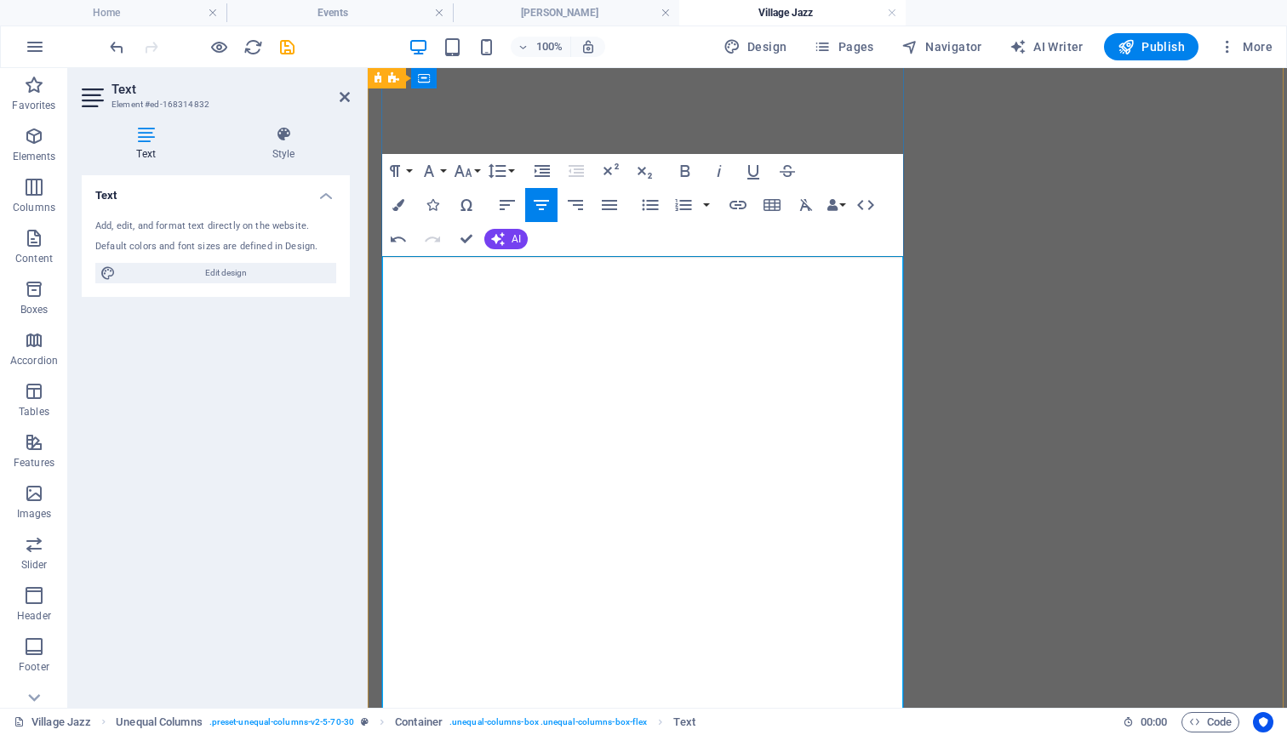
drag, startPoint x: 729, startPoint y: 429, endPoint x: 384, endPoint y: 407, distance: 345.4
drag, startPoint x: 776, startPoint y: 299, endPoint x: 569, endPoint y: 296, distance: 207.7
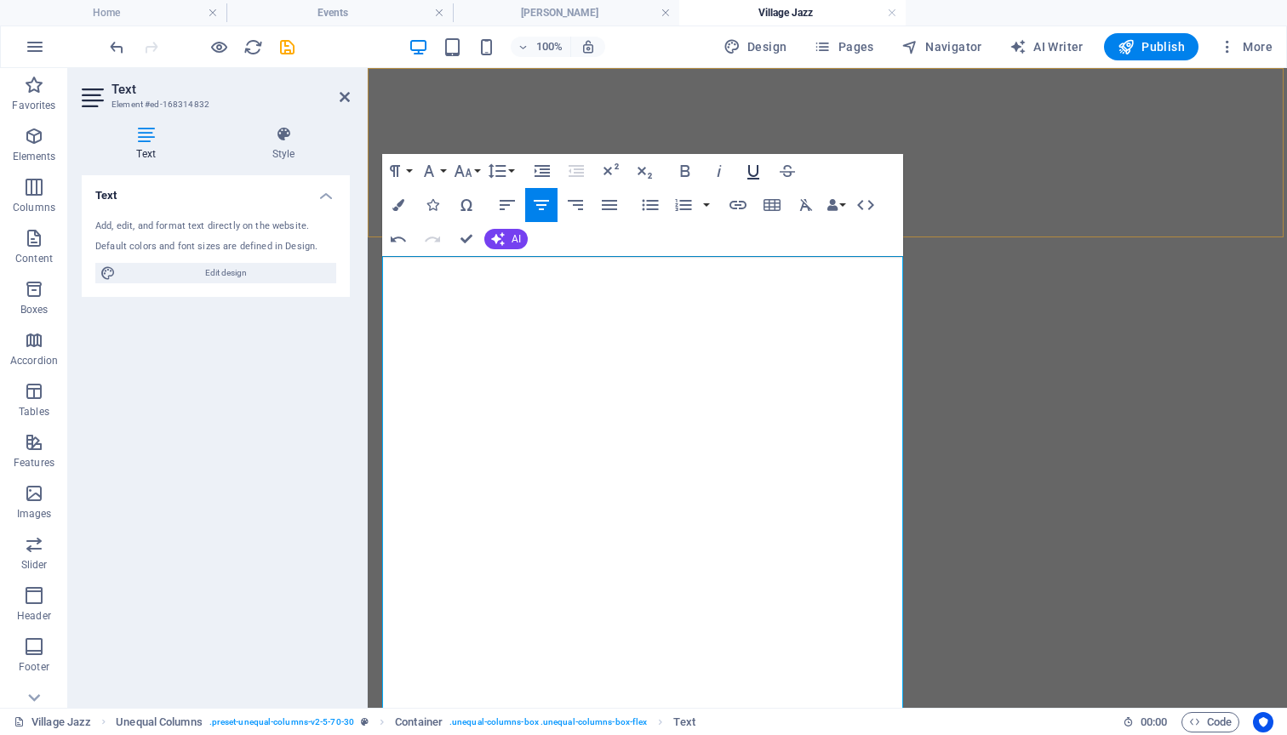
click at [752, 172] on icon "button" at bounding box center [753, 171] width 20 height 20
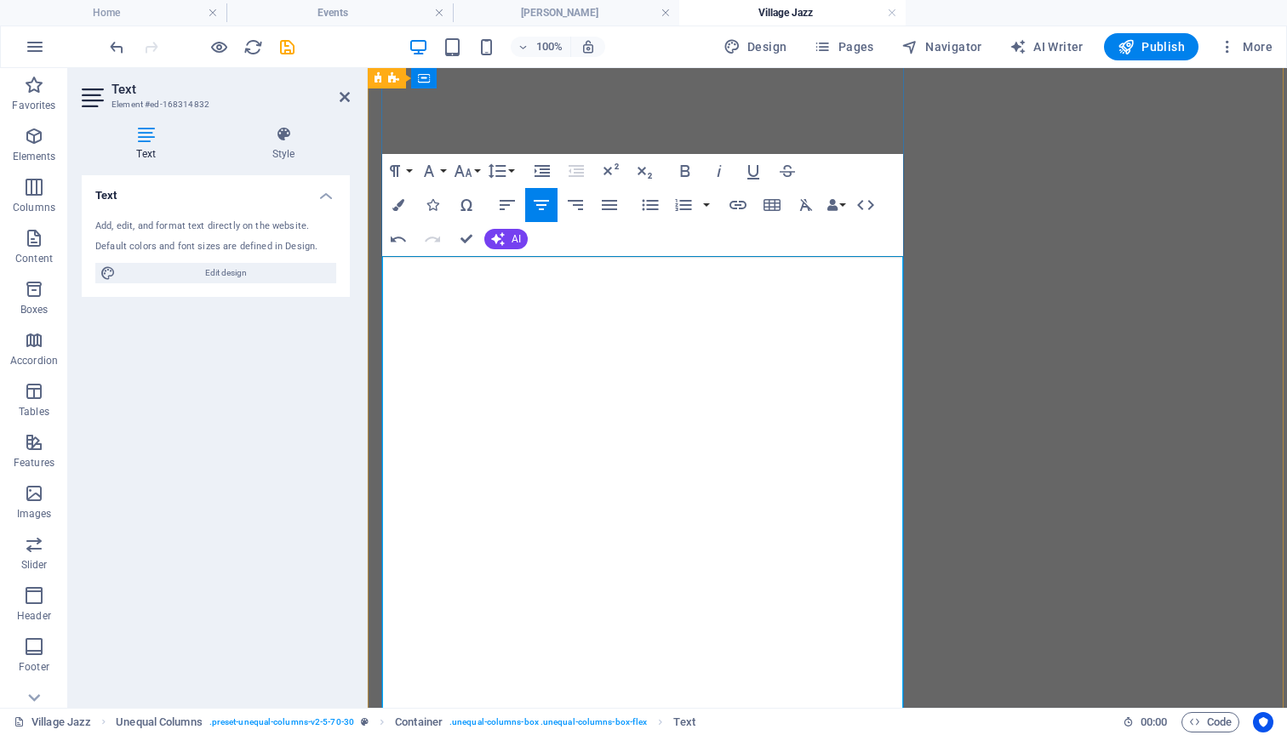
drag, startPoint x: 714, startPoint y: 301, endPoint x: 672, endPoint y: 301, distance: 41.7
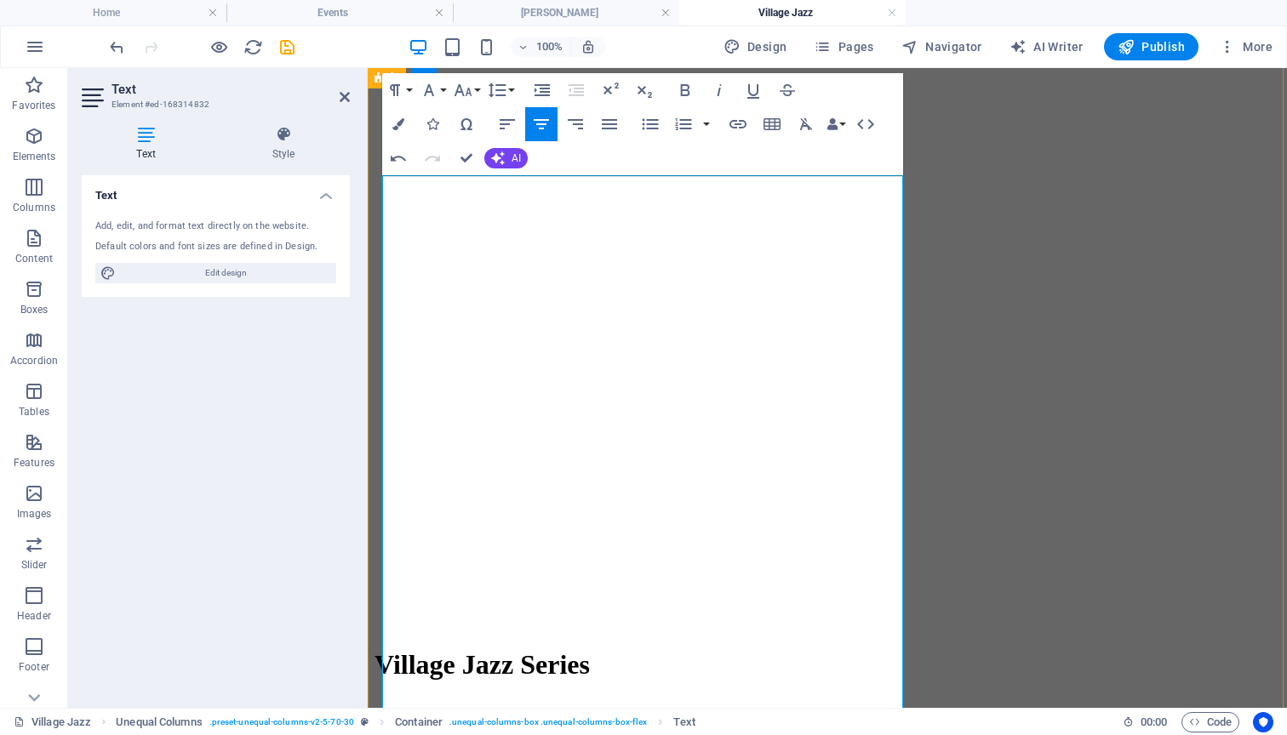
scroll to position [870, 0]
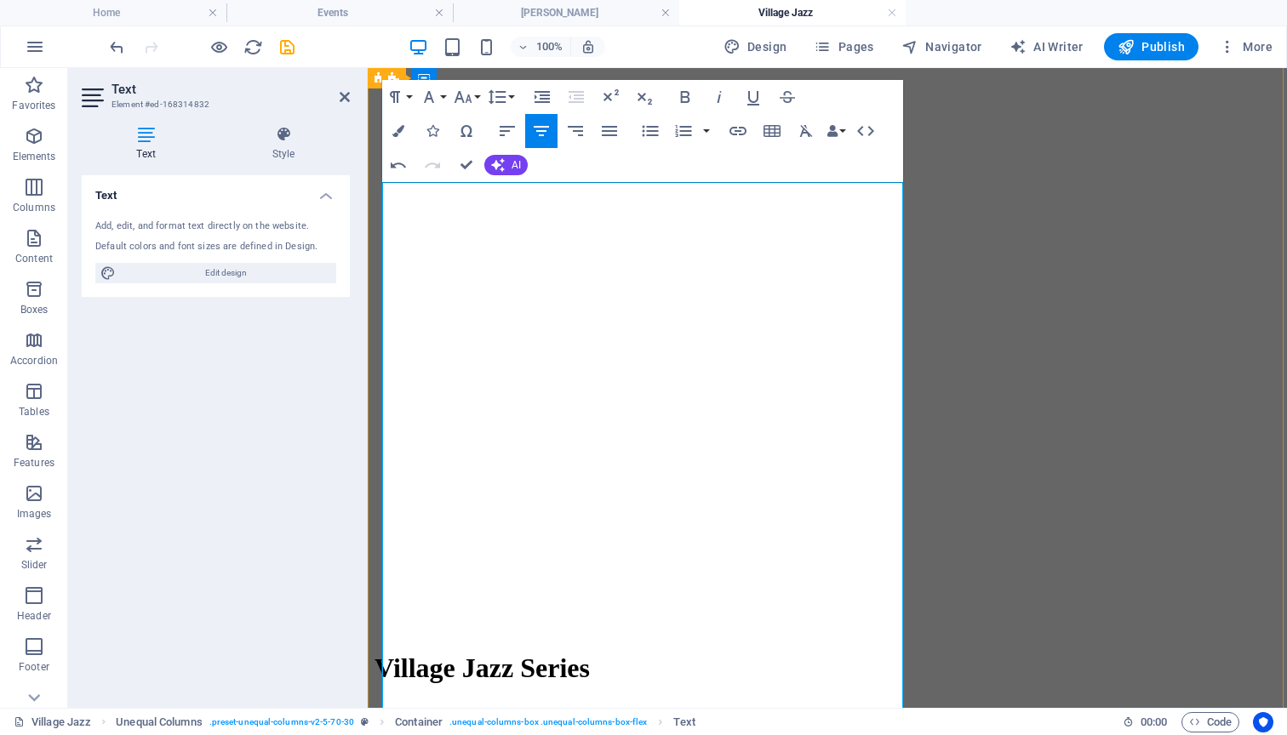
drag, startPoint x: 722, startPoint y: 386, endPoint x: 388, endPoint y: 363, distance: 334.5
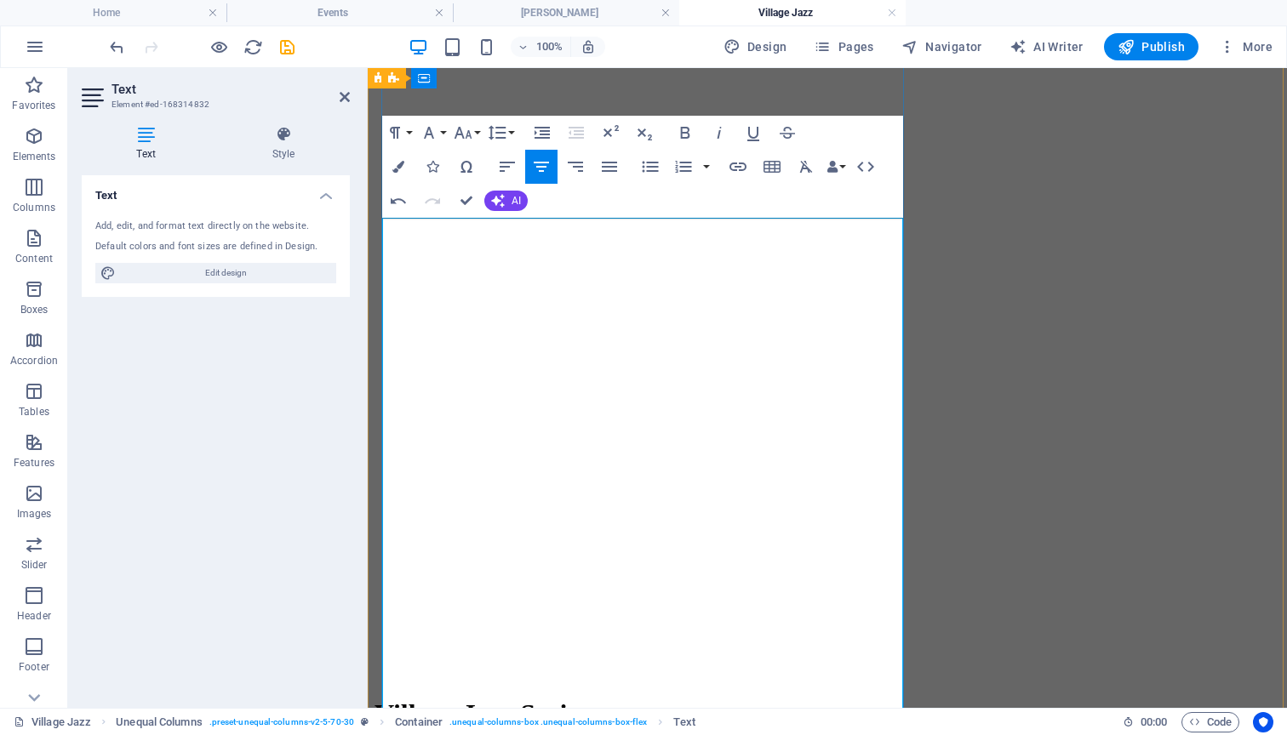
scroll to position [821, 0]
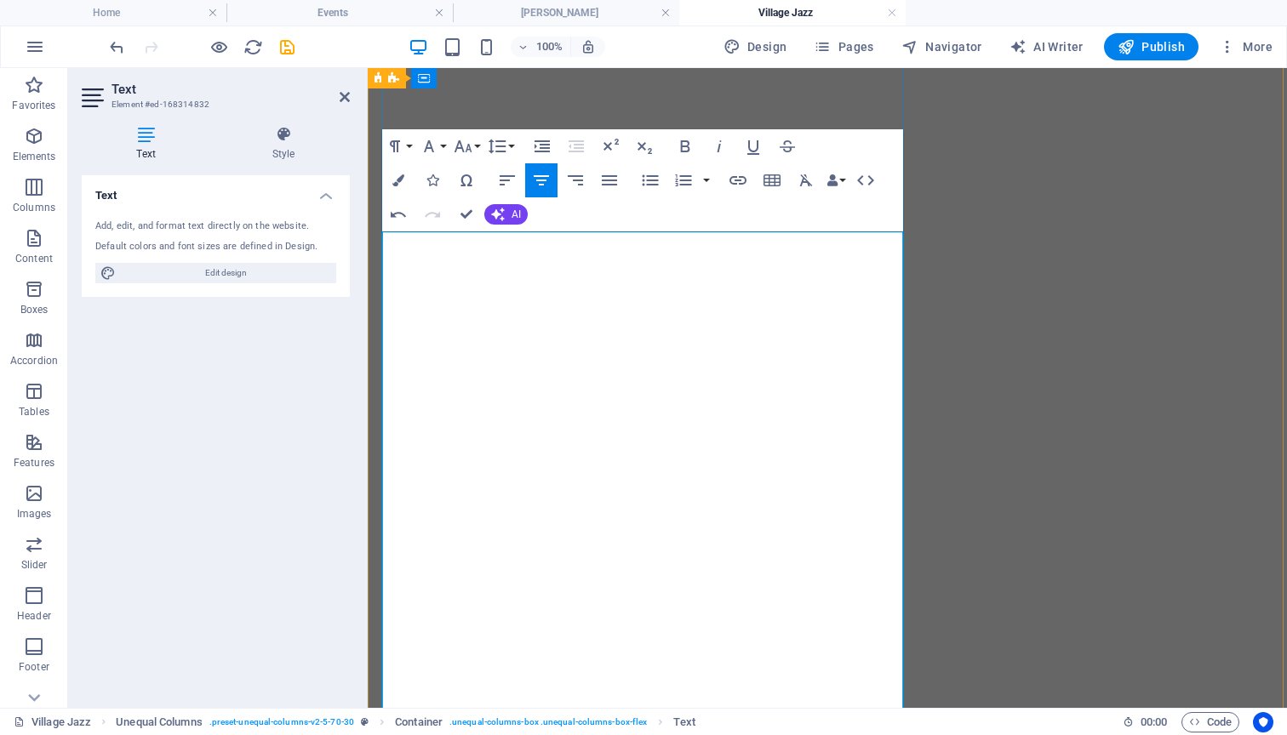
drag, startPoint x: 773, startPoint y: 375, endPoint x: 383, endPoint y: 251, distance: 408.9
copy span "The 18th season of the Village Jazz Series is set and will be a season full of …"
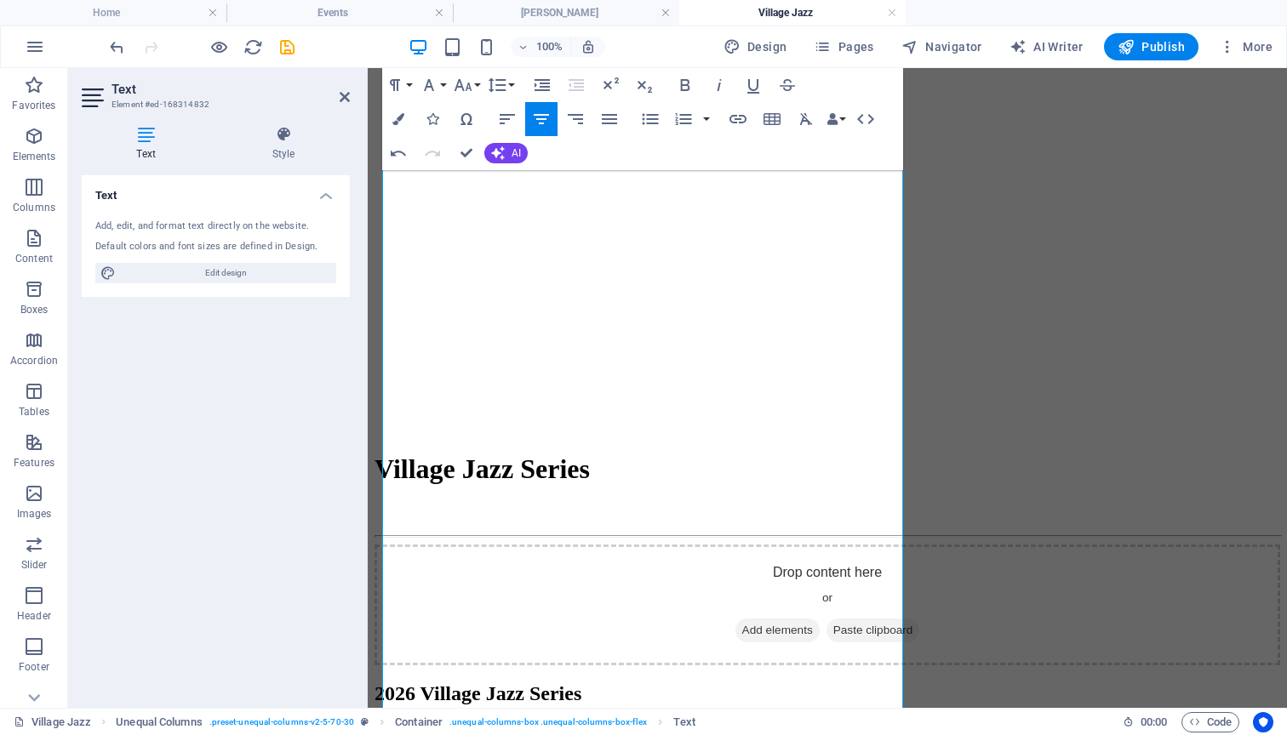
scroll to position [1138, 0]
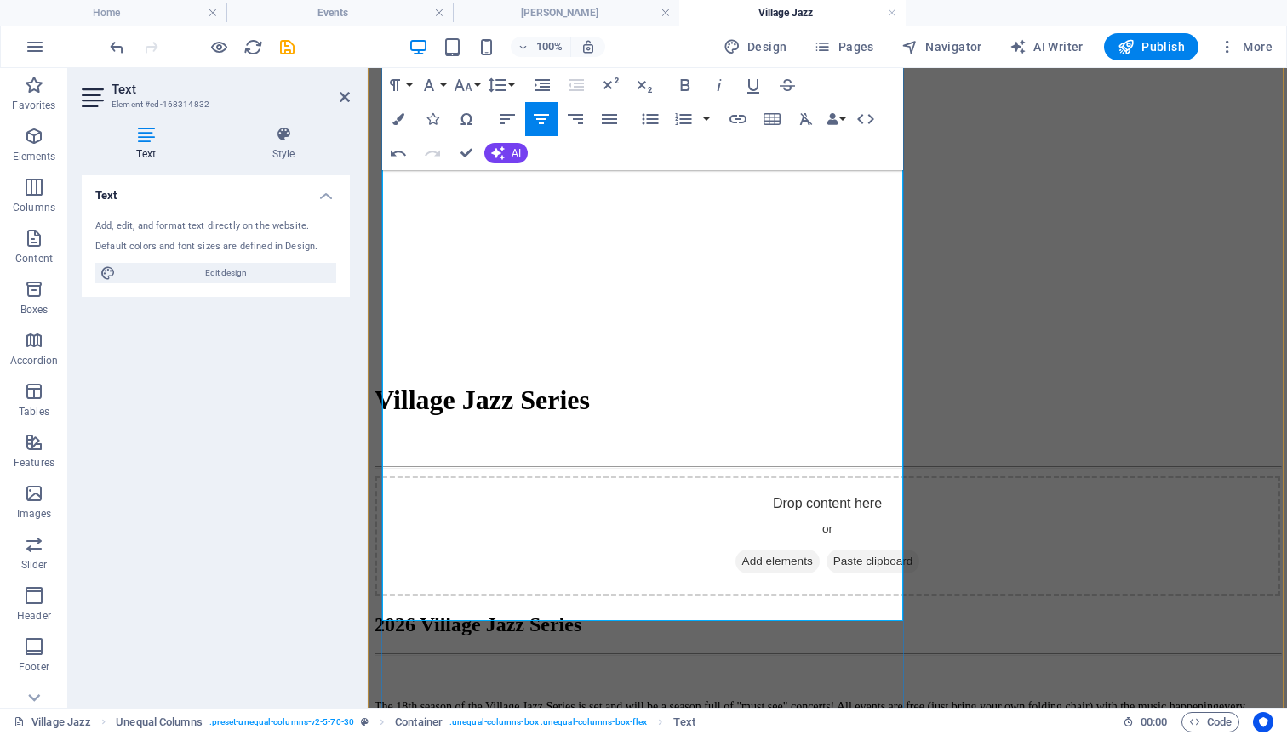
drag, startPoint x: 386, startPoint y: 415, endPoint x: 832, endPoint y: 581, distance: 475.6
copy div "LOR IPSUM do sit ametconse! Adipi elit seddoeiusmo te inc utlabo etdolore Magn …"
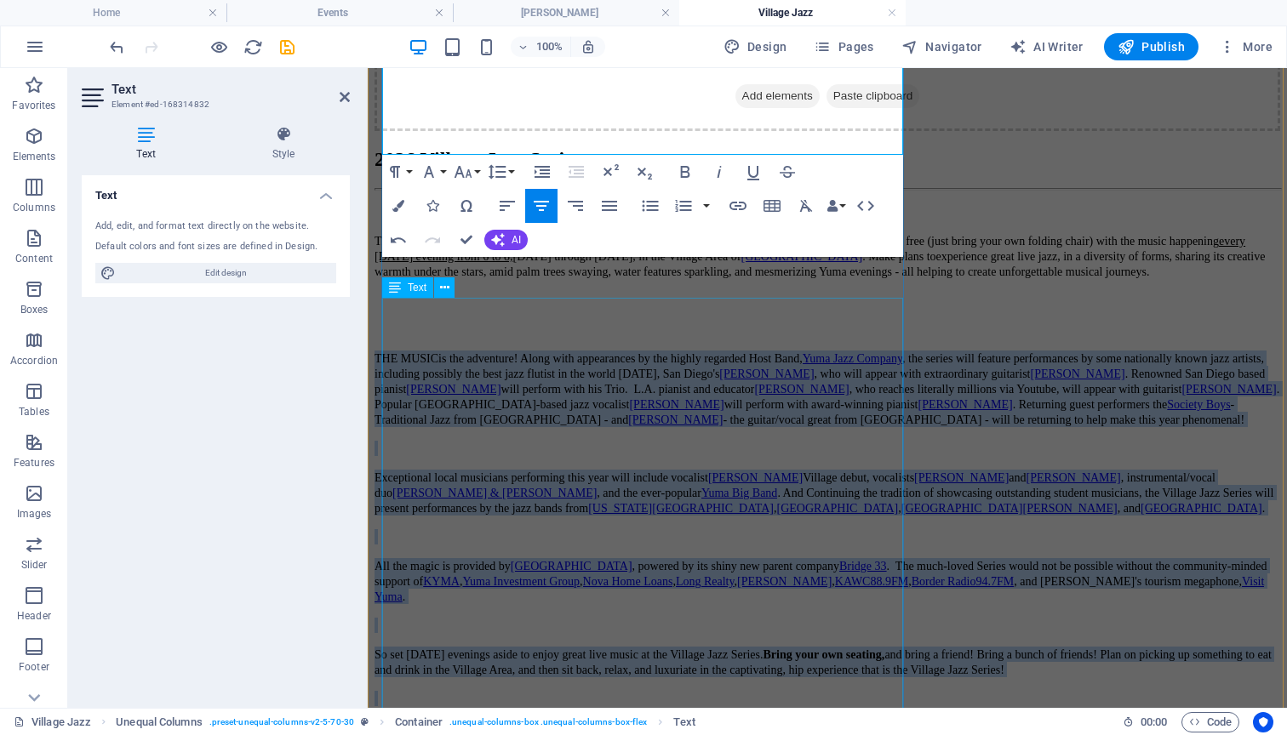
scroll to position [1608, 0]
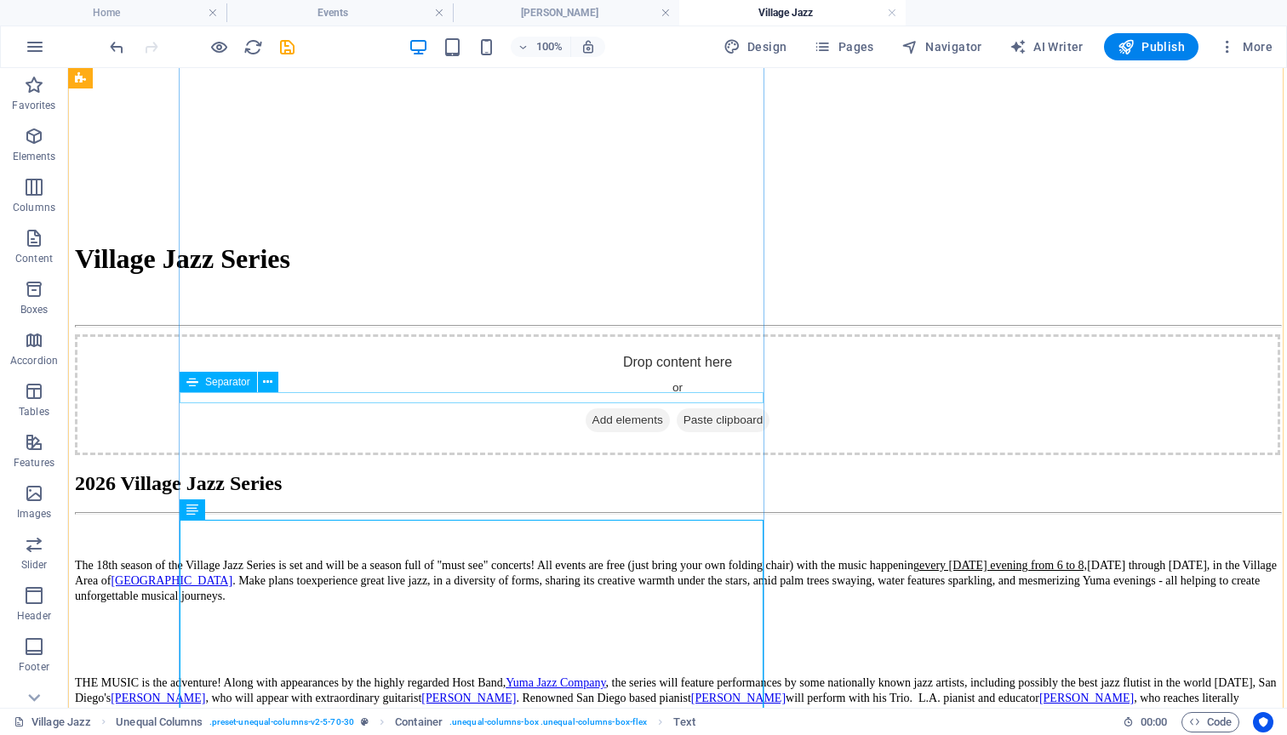
scroll to position [1280, 0]
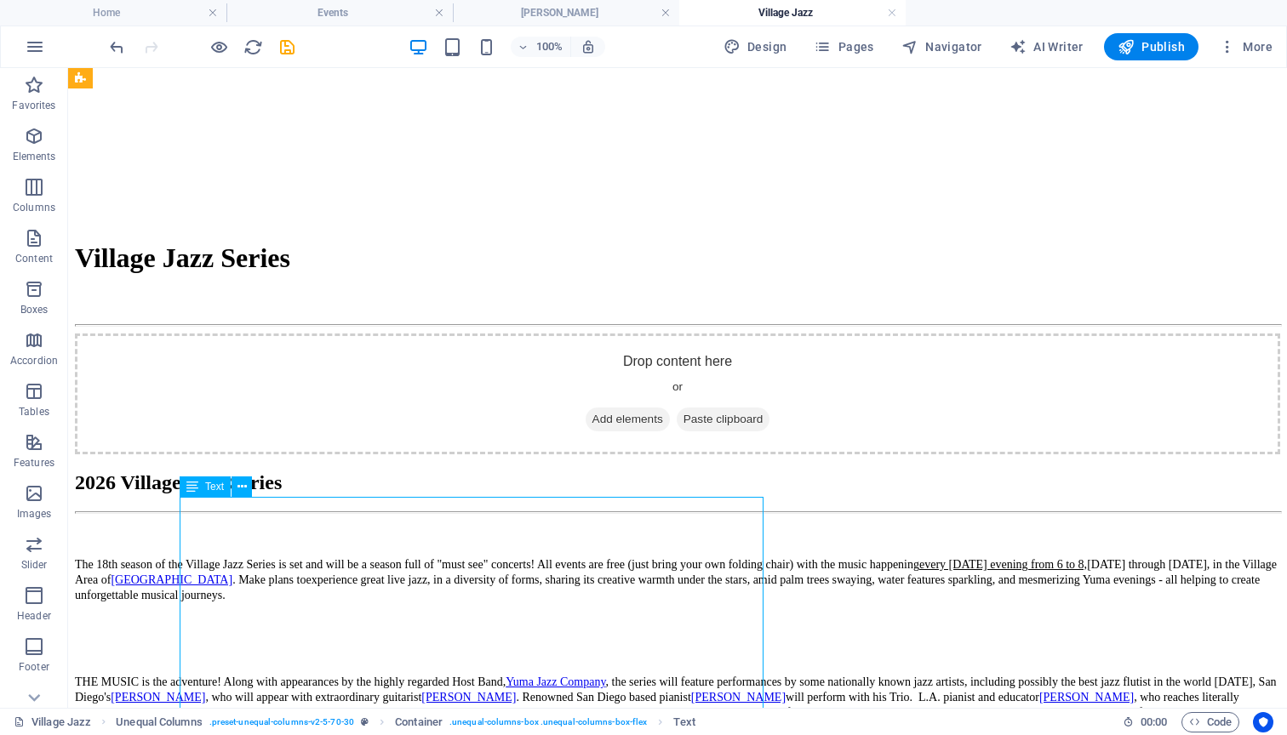
drag, startPoint x: 312, startPoint y: 503, endPoint x: 329, endPoint y: 603, distance: 101.2
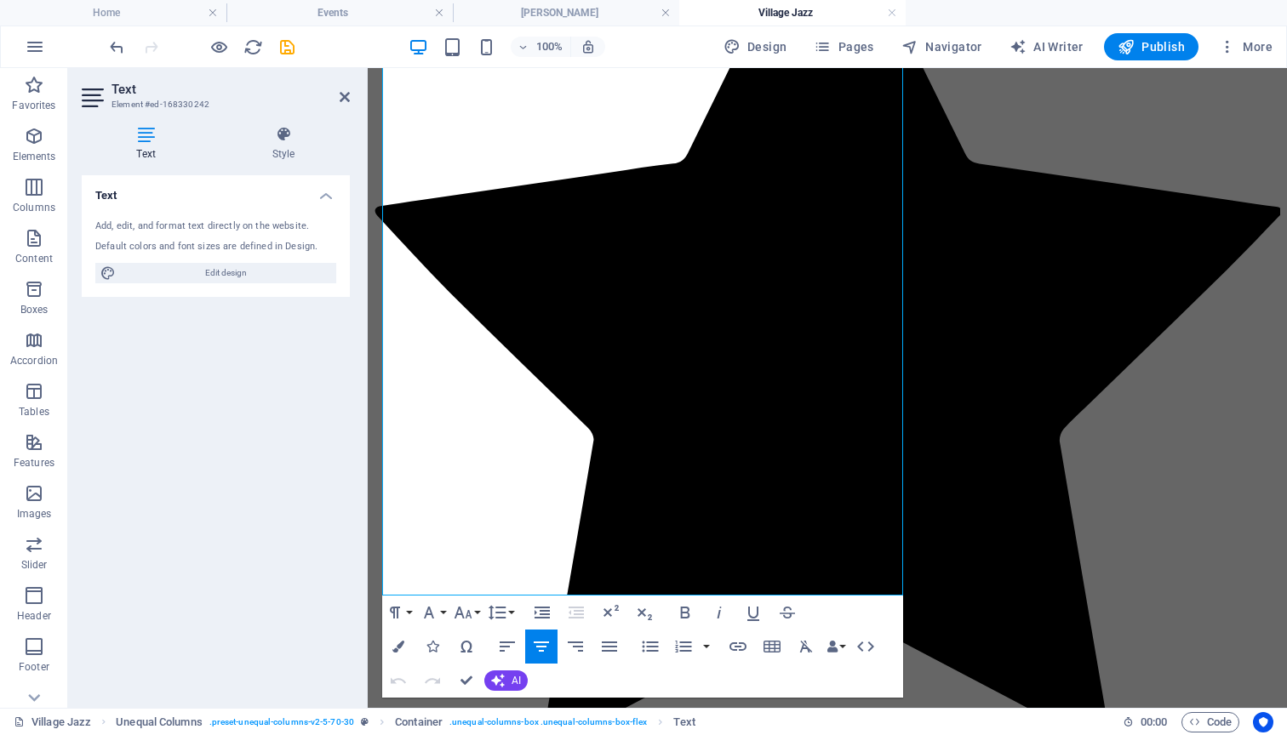
scroll to position [2534, 0]
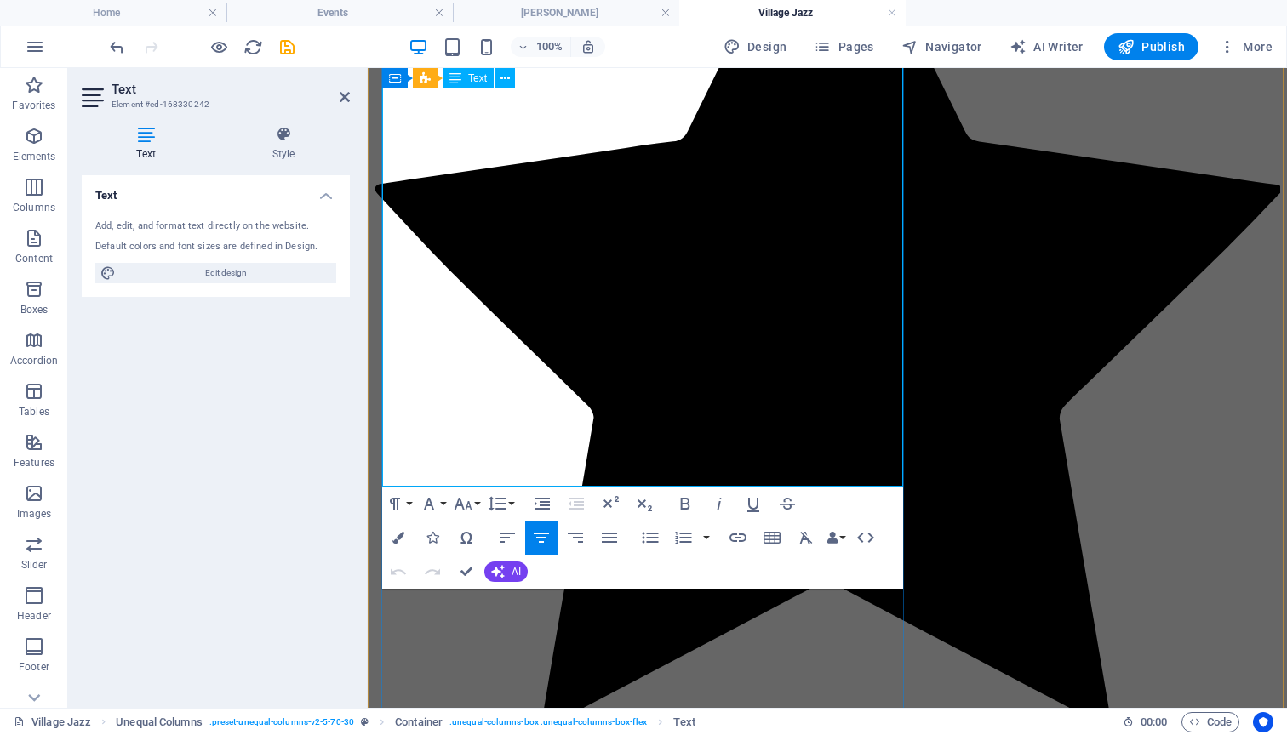
drag, startPoint x: 501, startPoint y: 420, endPoint x: 681, endPoint y: 467, distance: 185.8
copy div "6084 Loremip Dolo Sitame Consec: Adipisc 04 - Elit Sed Doei Tem Inci Utl Etdo m…"
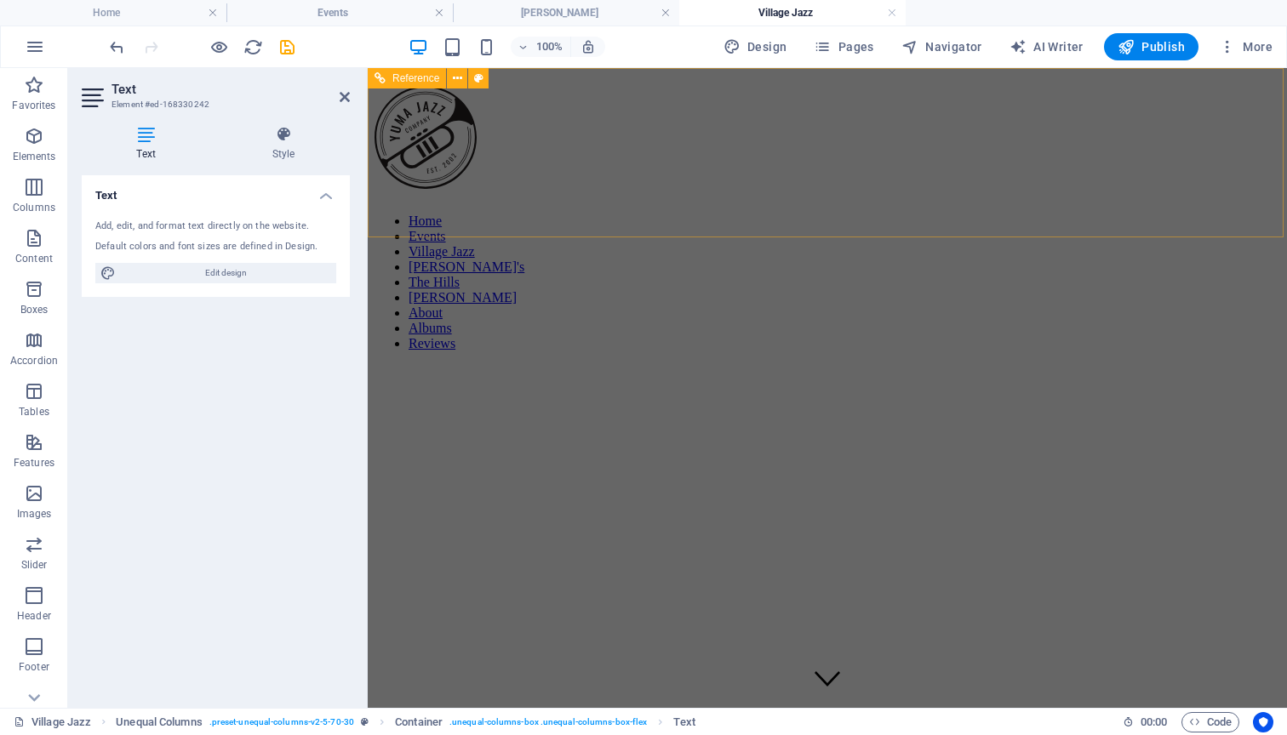
scroll to position [0, 0]
click at [856, 46] on span "Pages" at bounding box center [844, 46] width 60 height 17
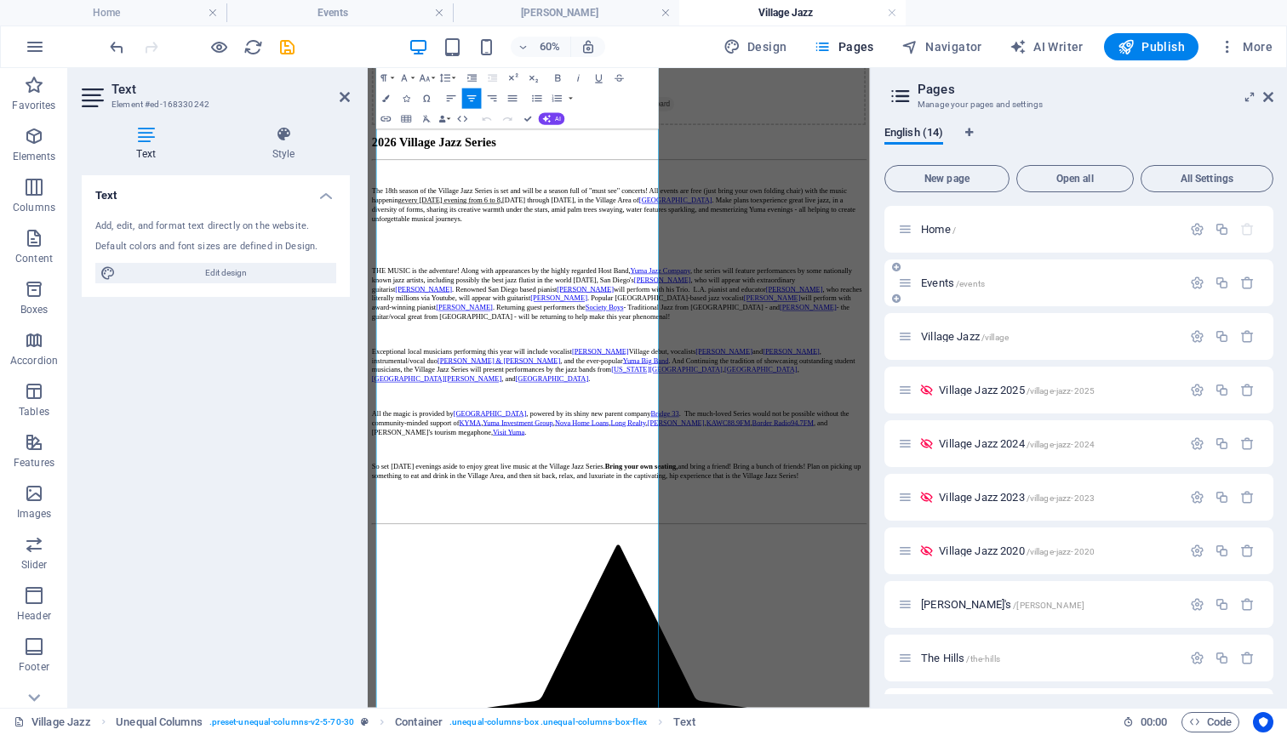
click at [941, 283] on span "Events /events" at bounding box center [953, 283] width 64 height 13
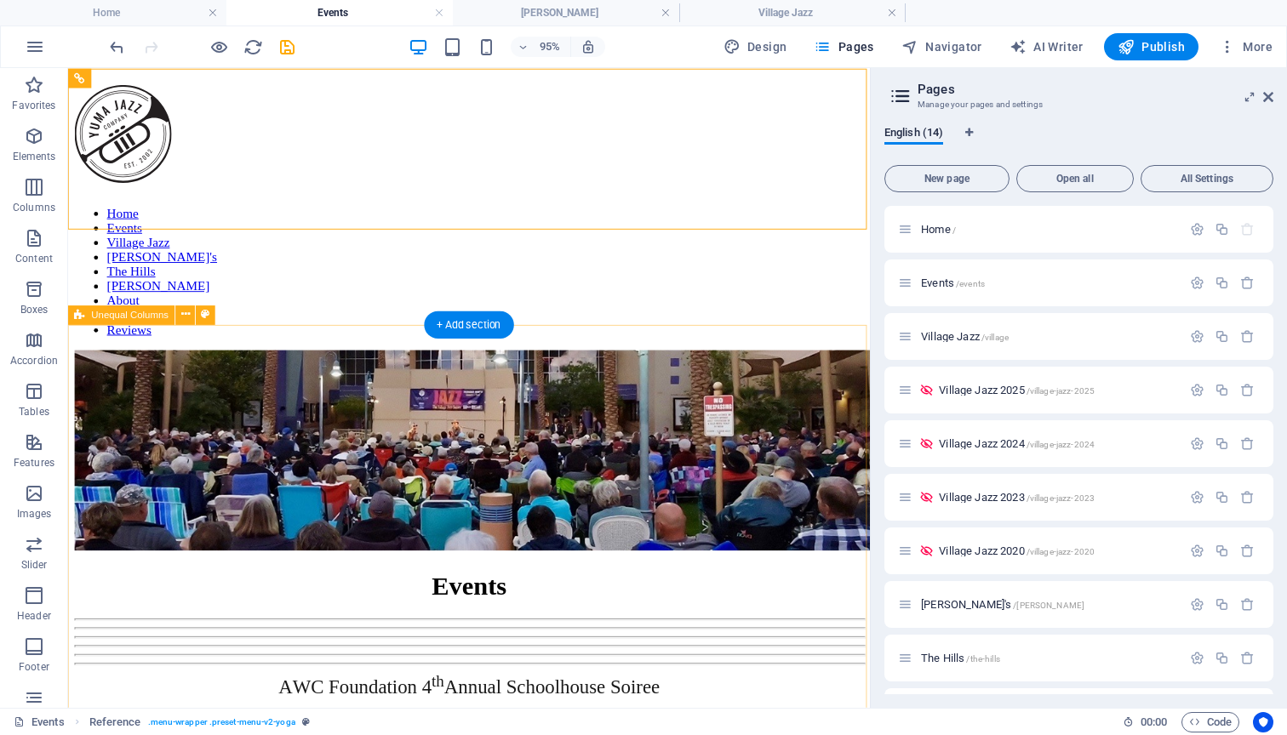
scroll to position [0, 0]
click at [1148, 43] on span "Publish" at bounding box center [1151, 46] width 67 height 17
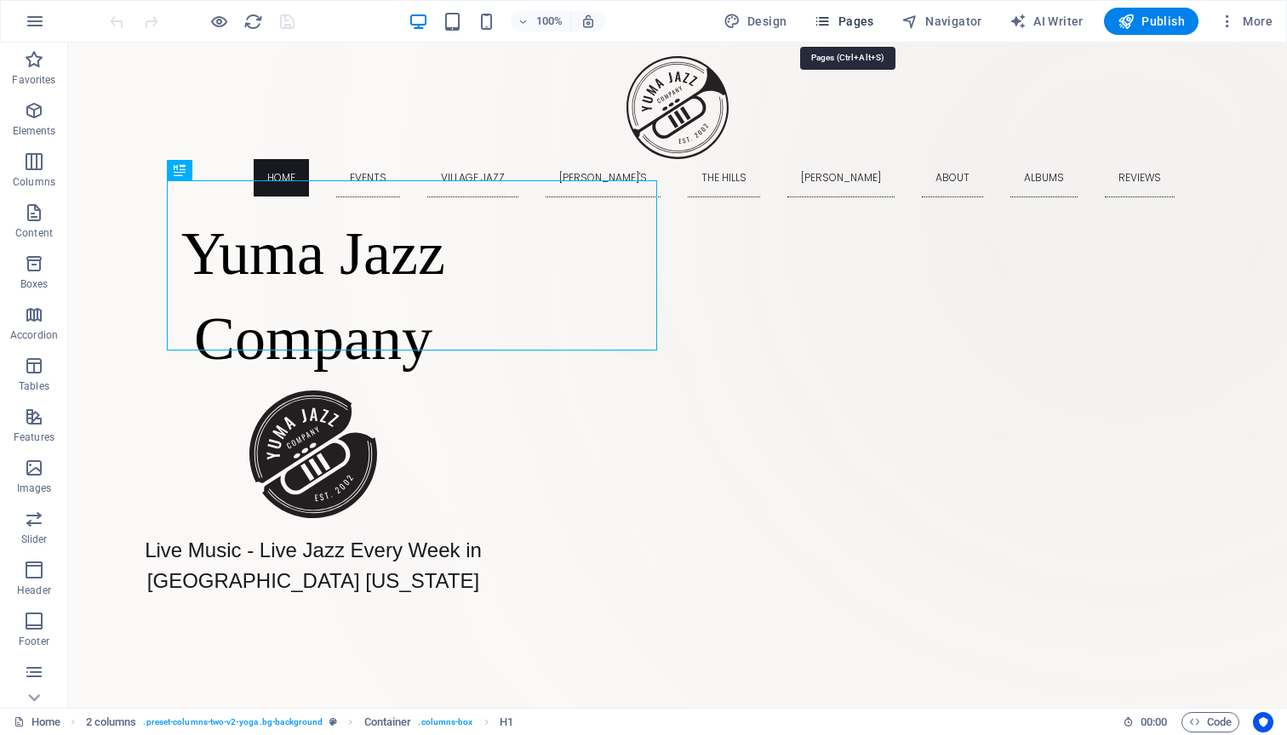
click at [856, 14] on span "Pages" at bounding box center [844, 21] width 60 height 17
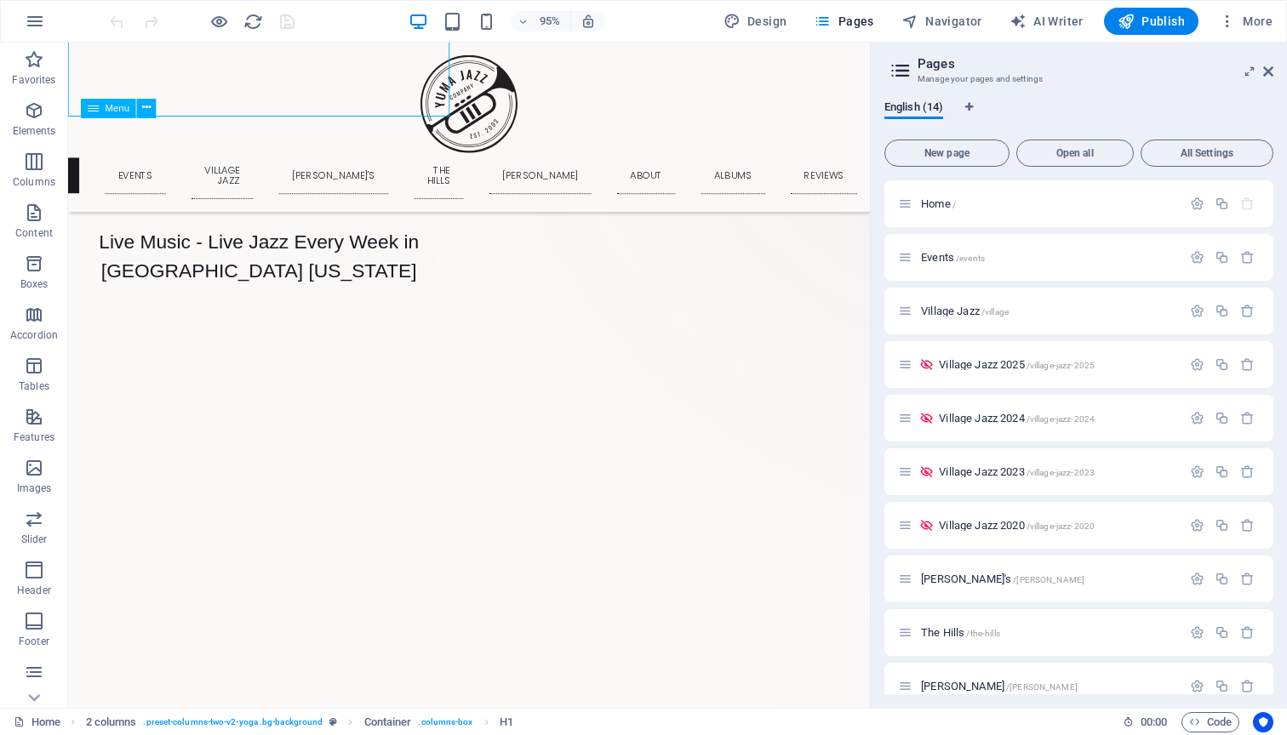
scroll to position [323, 0]
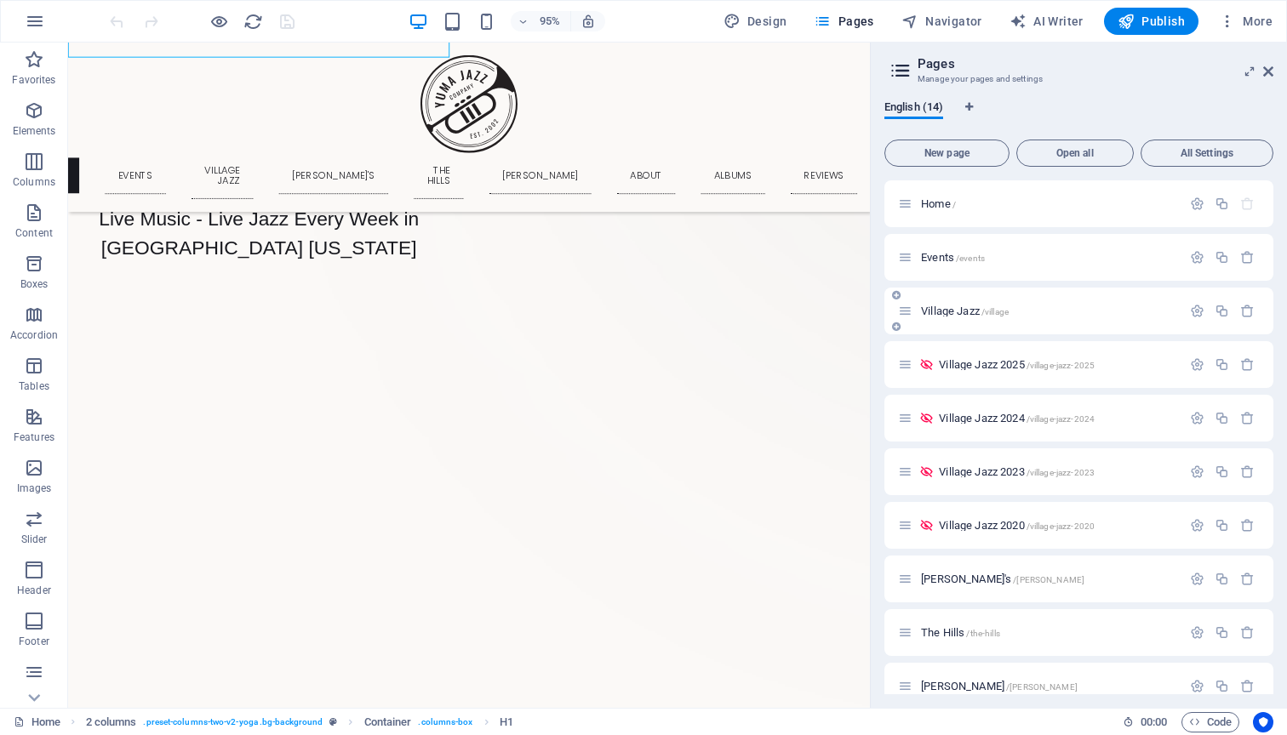
click at [962, 307] on span "Village Jazz /village" at bounding box center [965, 311] width 88 height 13
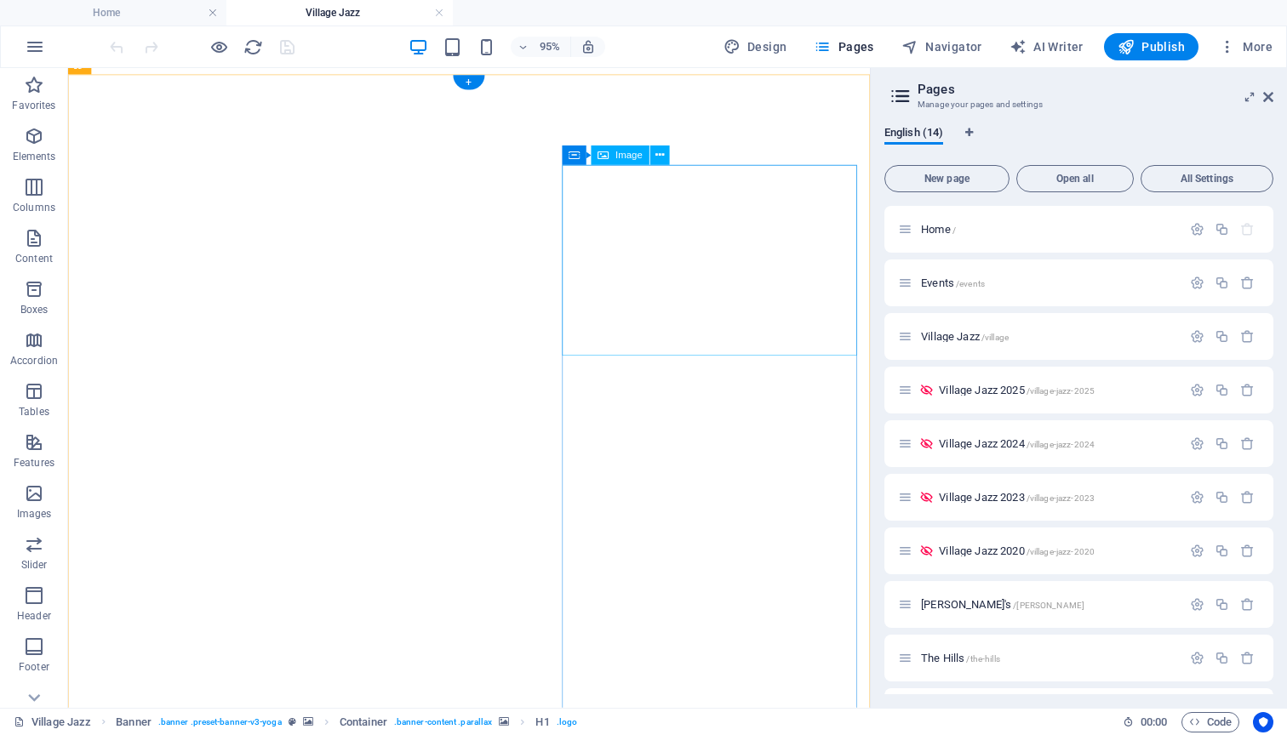
scroll to position [726, 0]
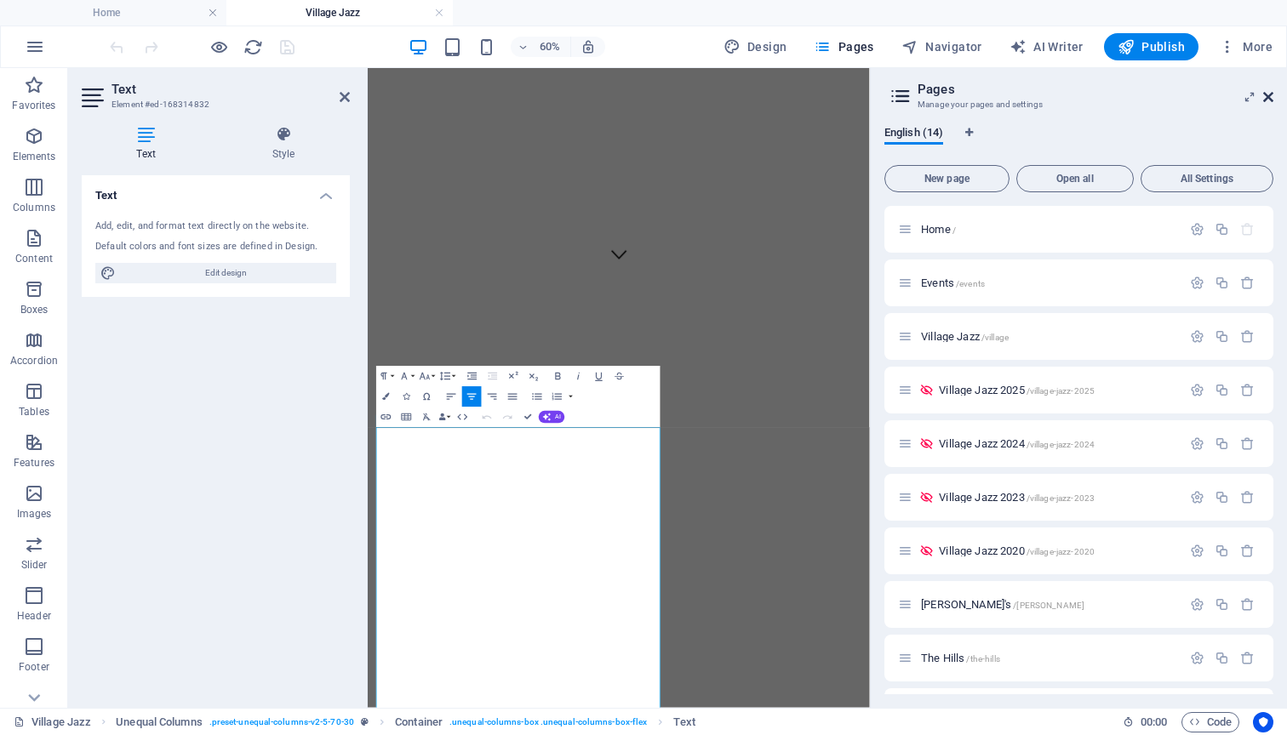
click at [1265, 96] on icon at bounding box center [1268, 97] width 10 height 14
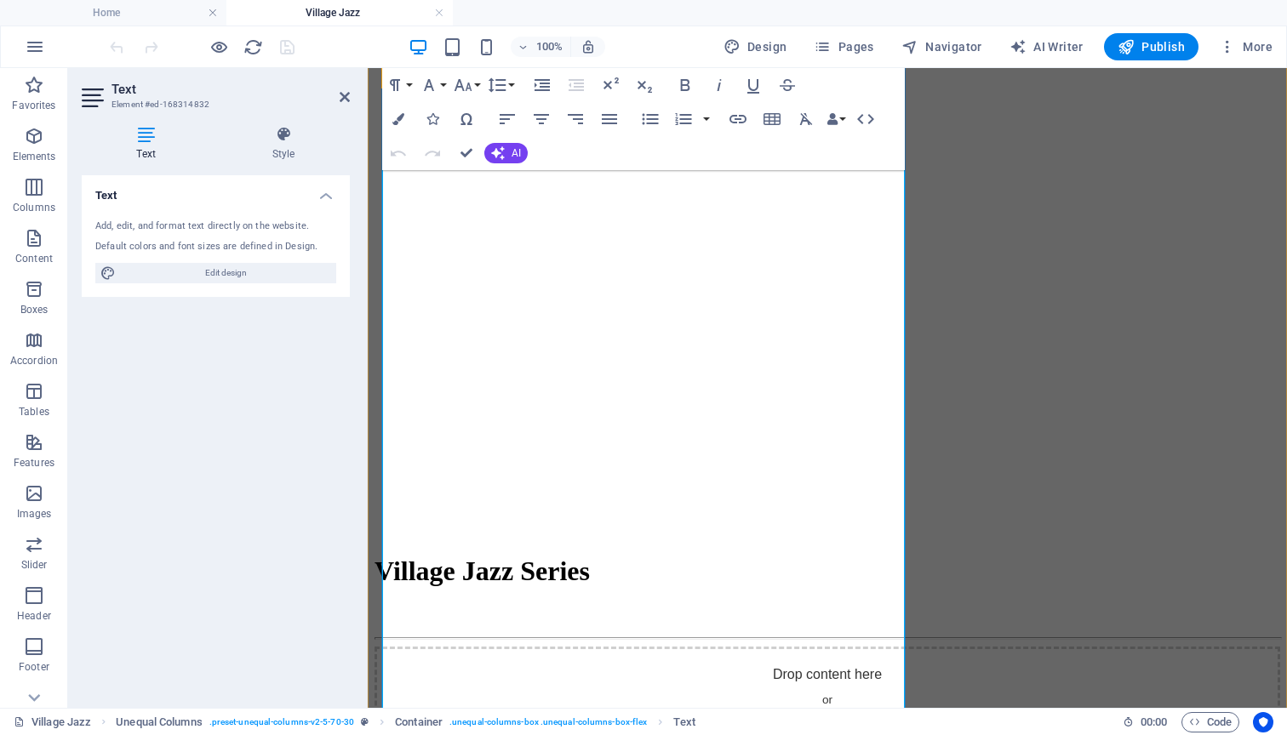
scroll to position [979, 0]
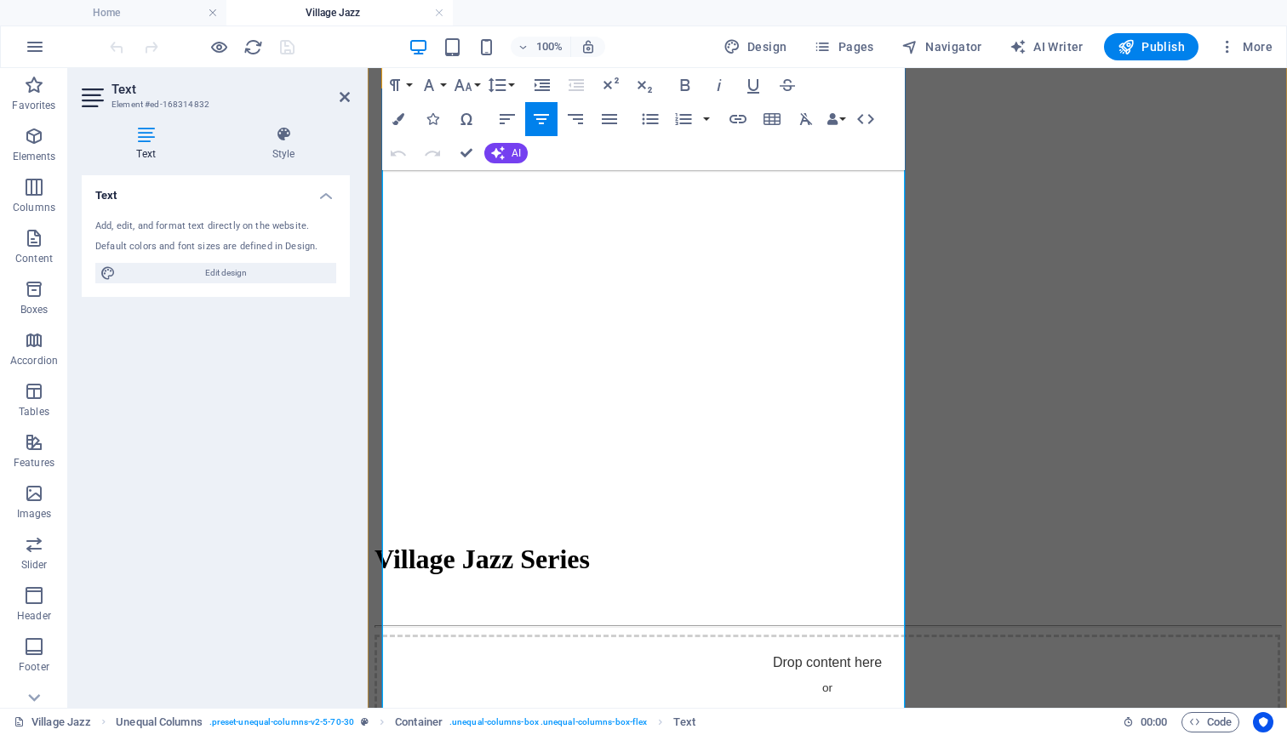
drag, startPoint x: 780, startPoint y: 552, endPoint x: 383, endPoint y: 264, distance: 490.0
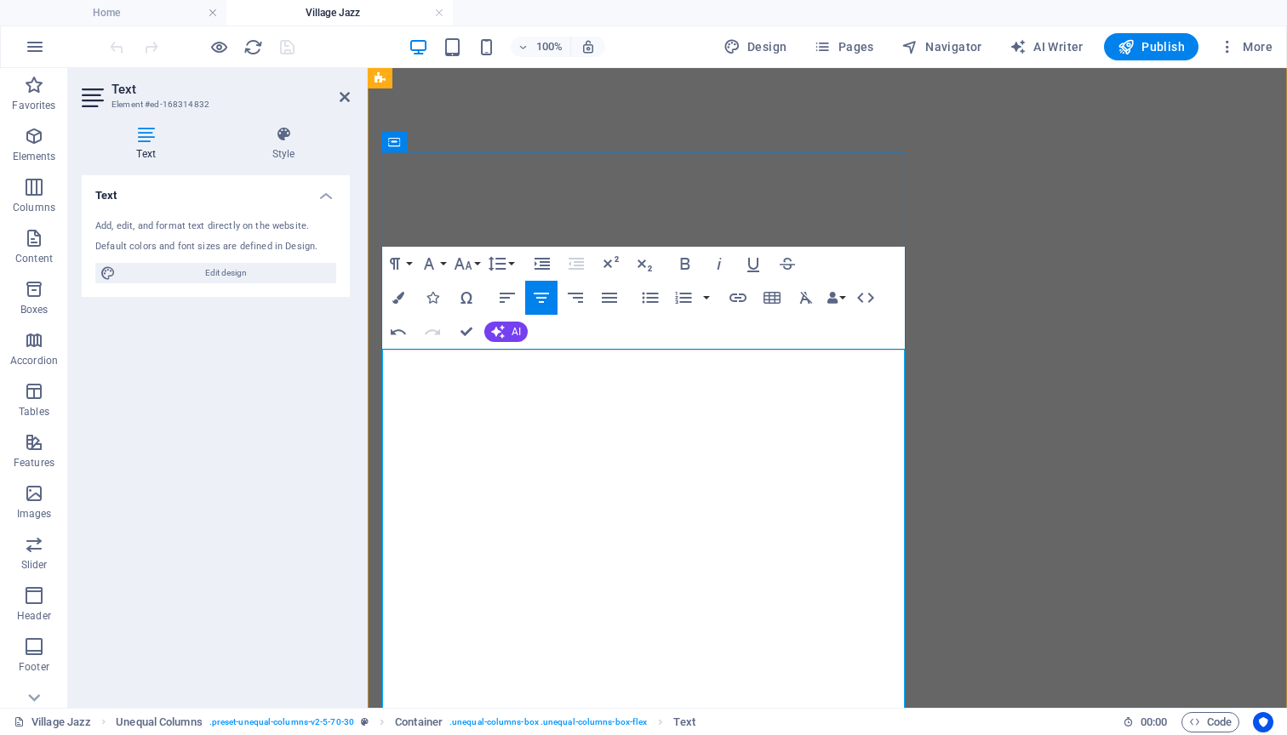
scroll to position [703, 0]
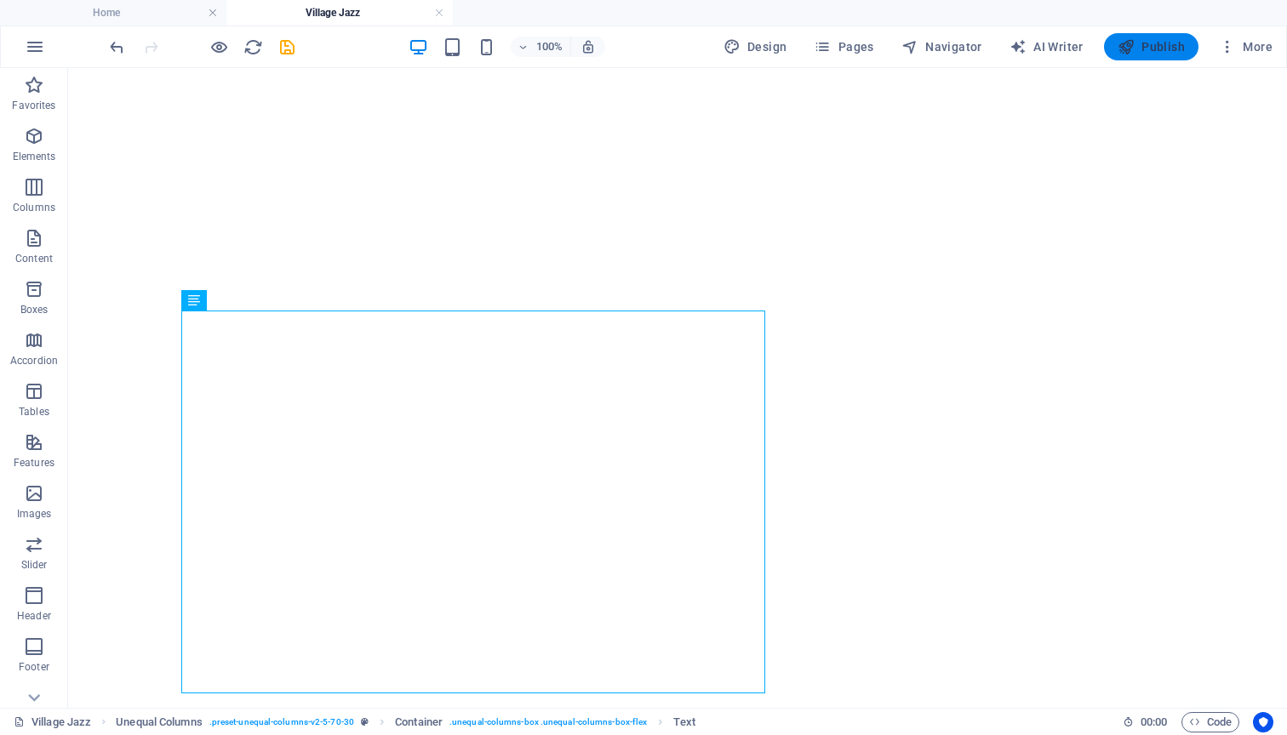
click at [1166, 46] on span "Publish" at bounding box center [1151, 46] width 67 height 17
